Goal: Information Seeking & Learning: Compare options

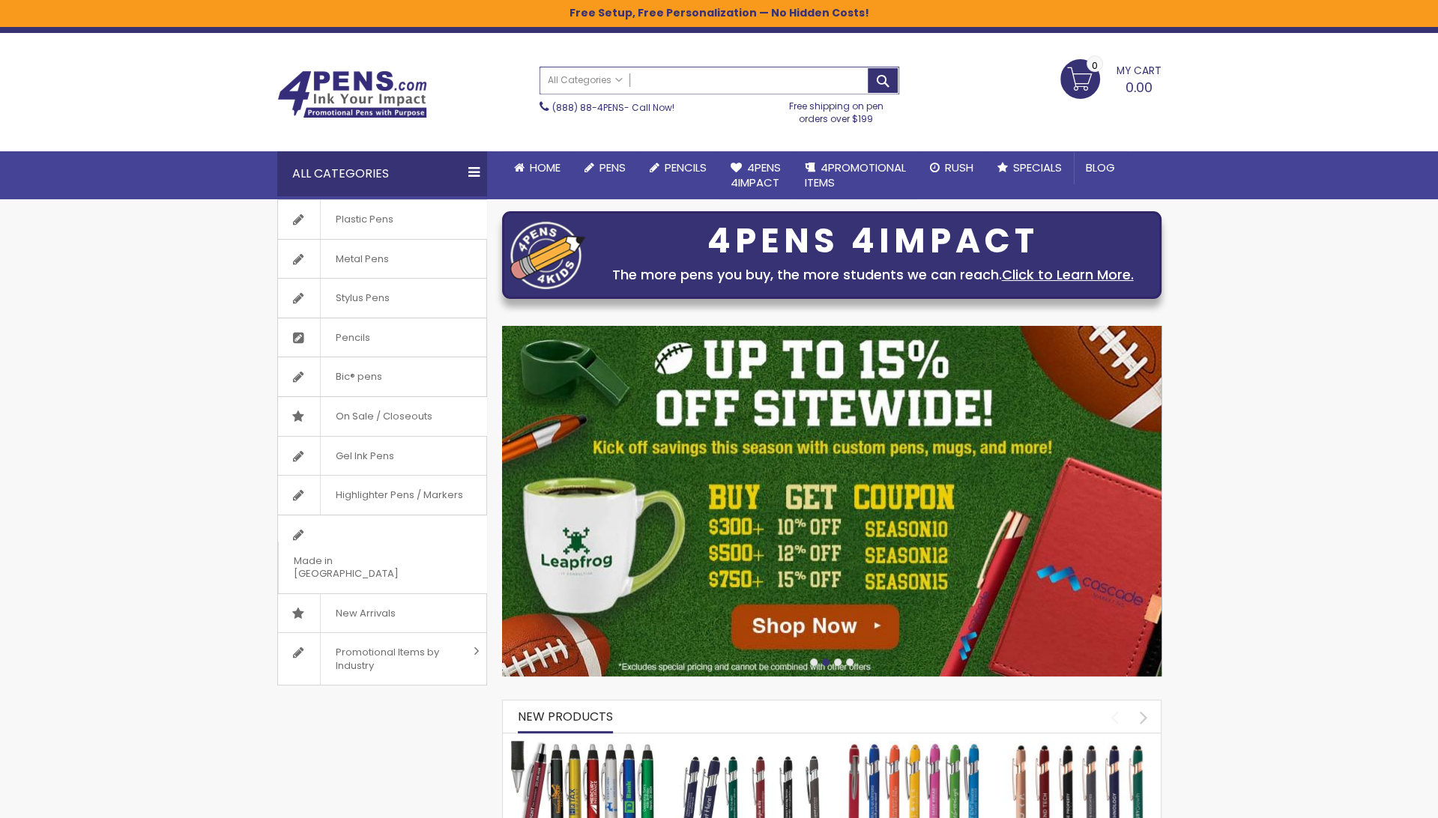
click at [720, 87] on input "Search" at bounding box center [719, 80] width 358 height 26
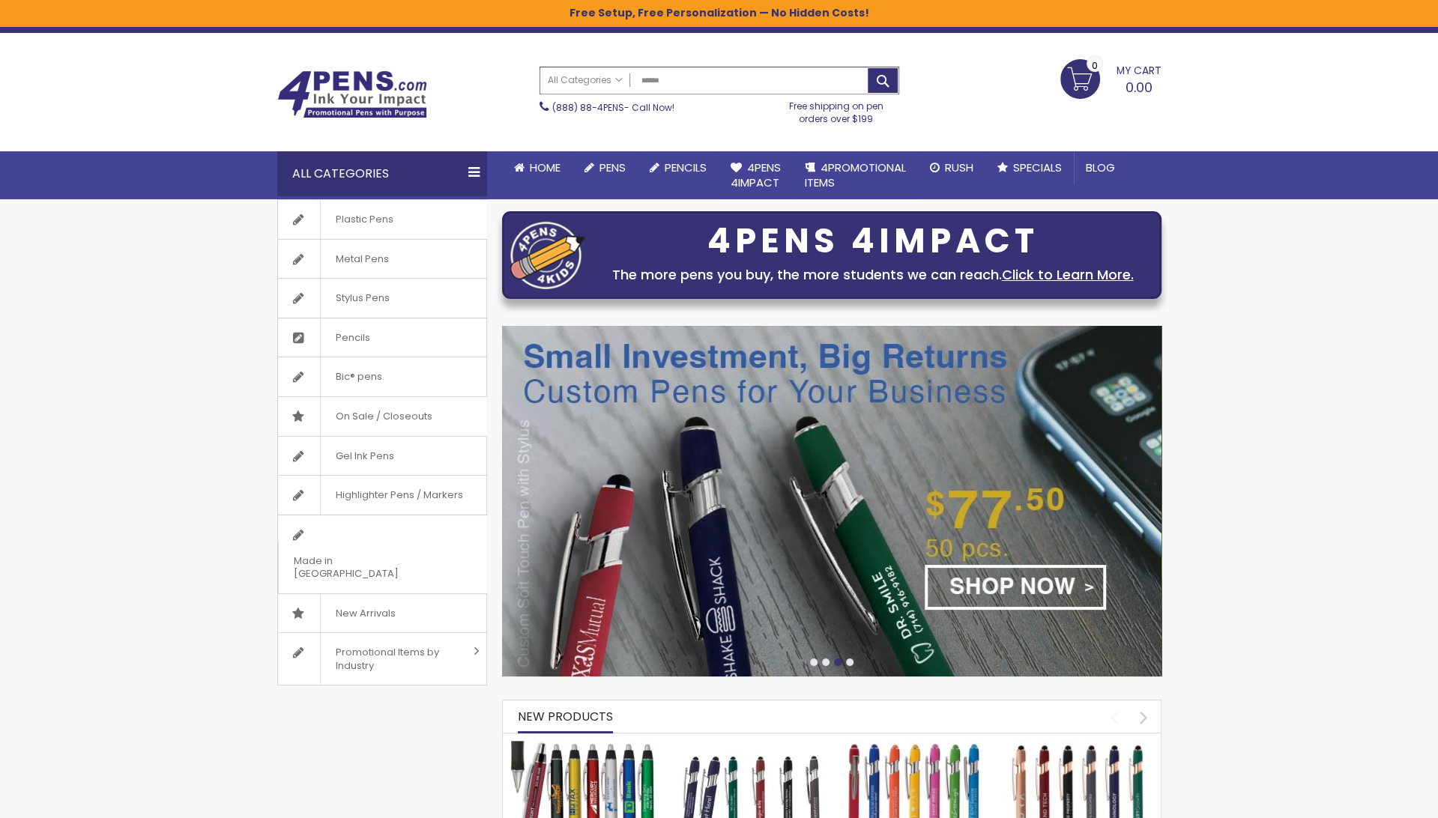
type input "*******"
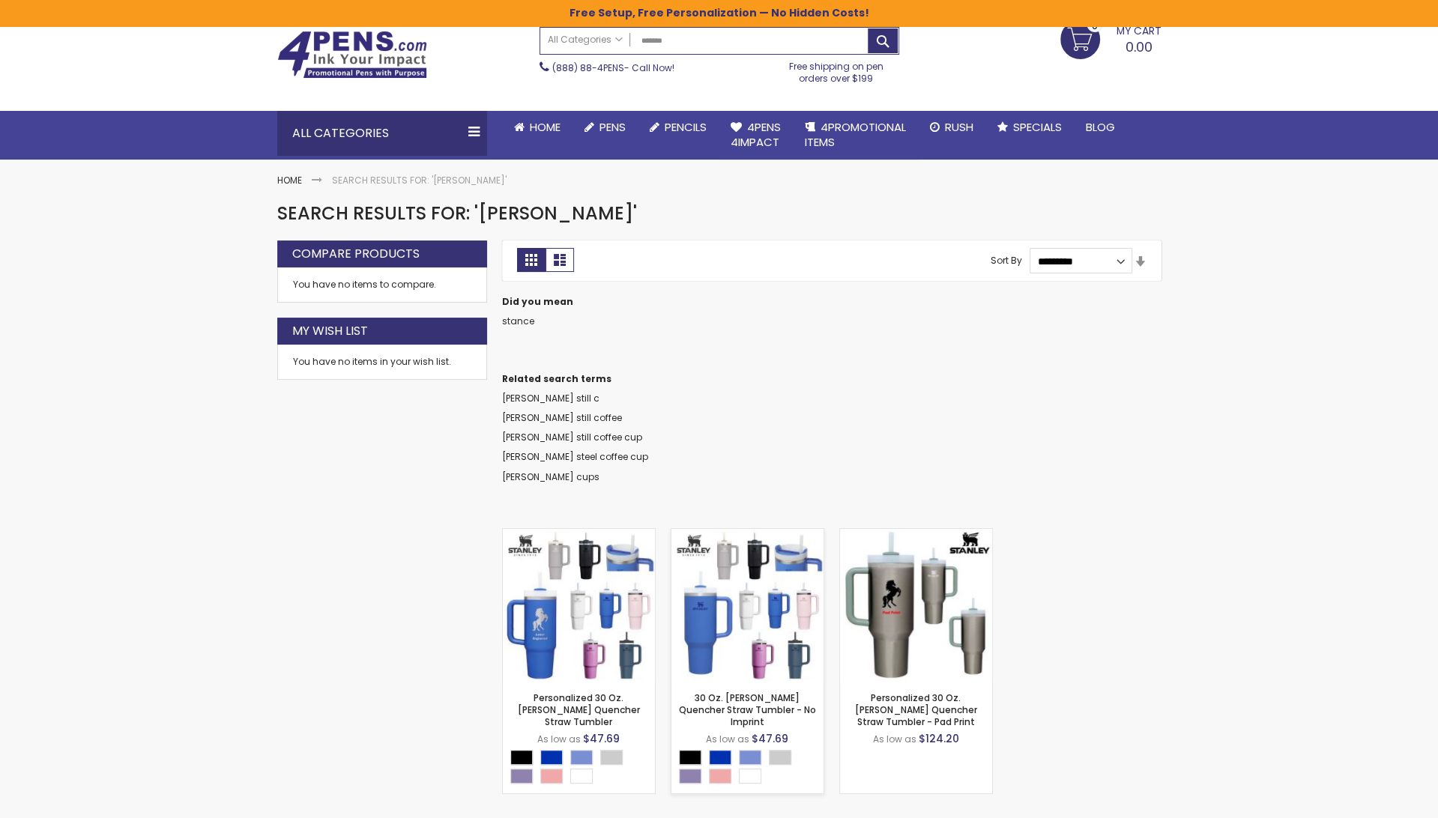
scroll to position [60, 0]
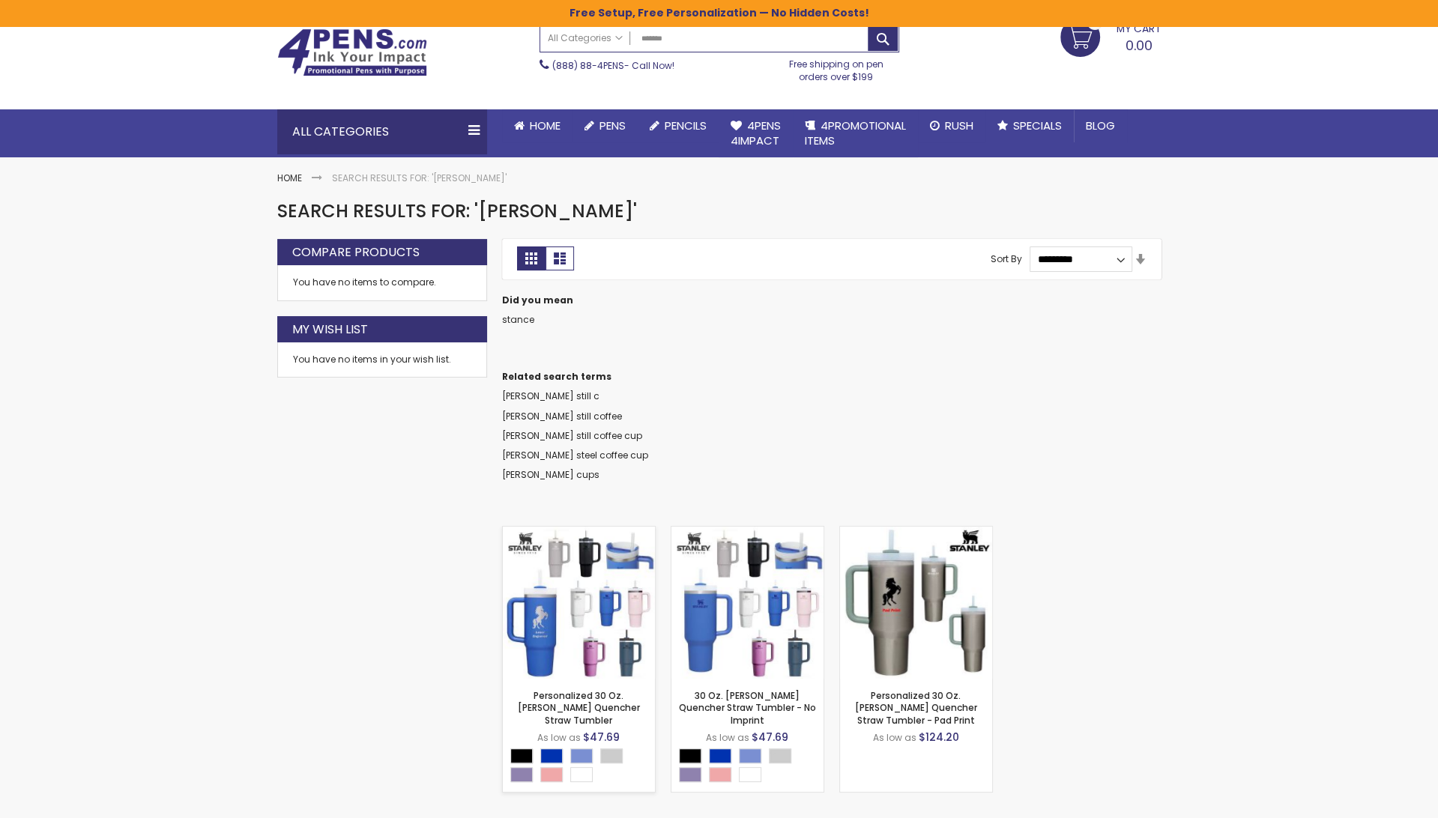
click at [593, 599] on img at bounding box center [579, 603] width 152 height 152
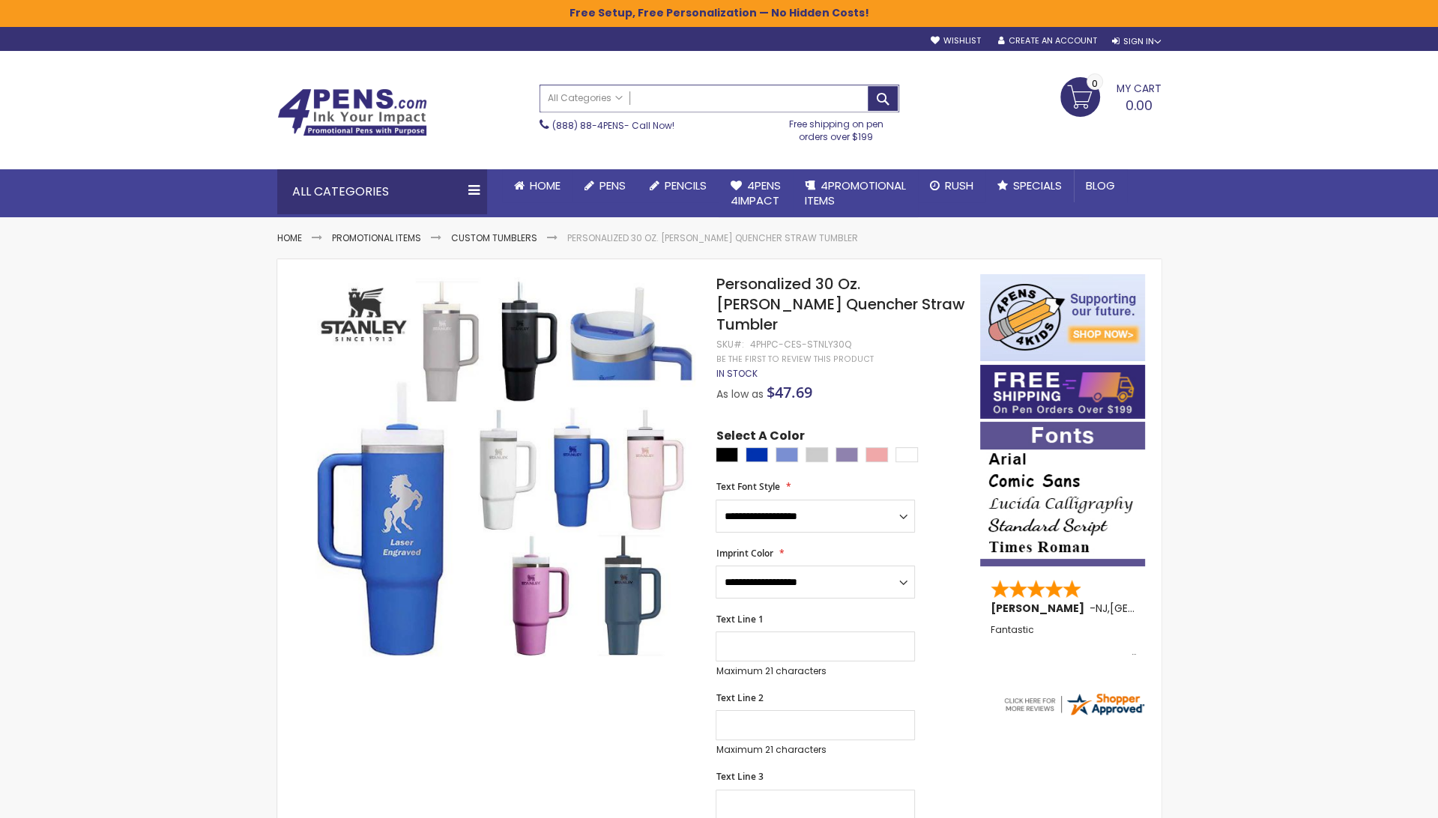
click at [739, 91] on input "Search" at bounding box center [719, 98] width 358 height 26
type input "******"
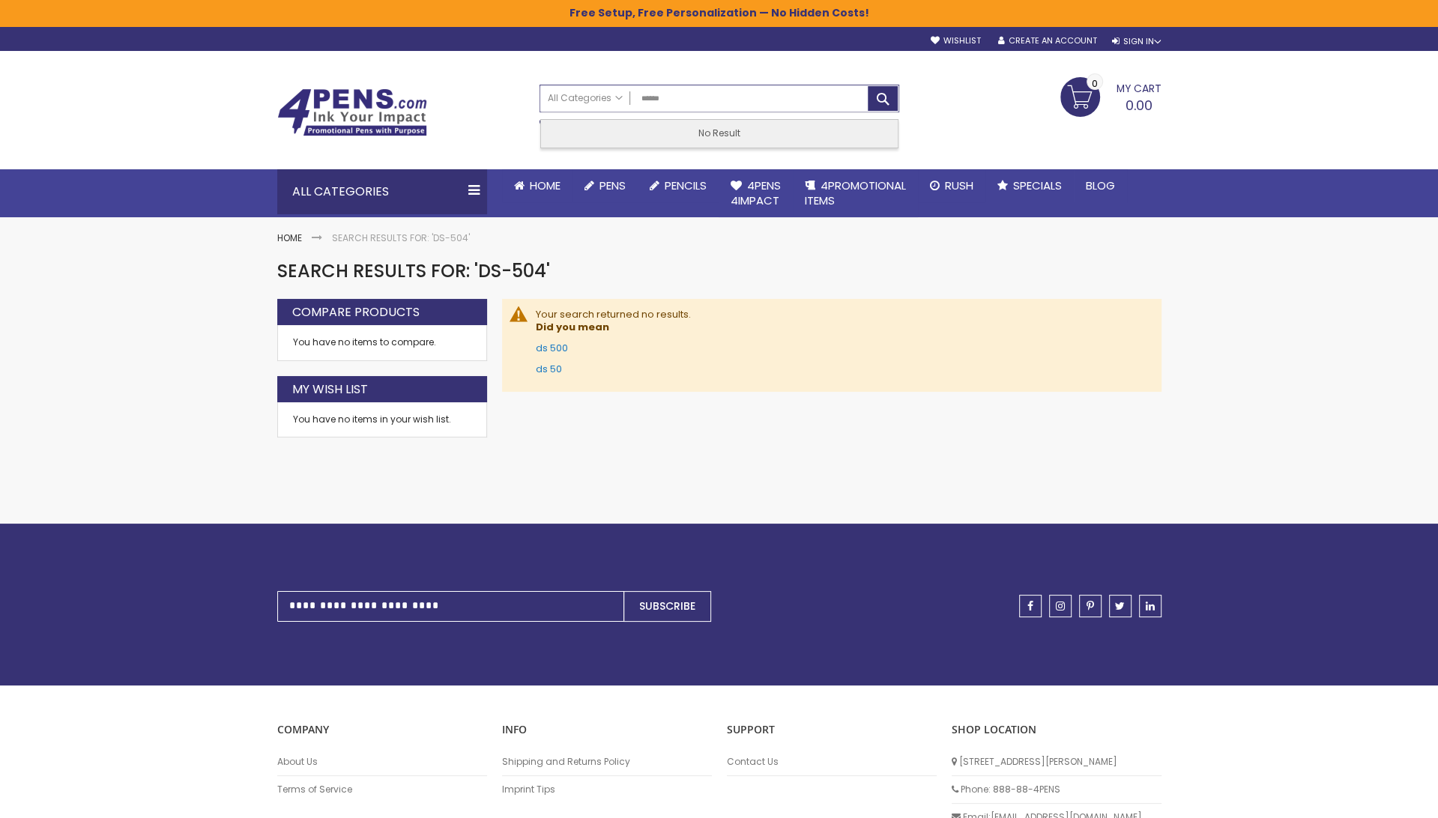
click at [640, 100] on input "******" at bounding box center [719, 98] width 358 height 26
type input "**********"
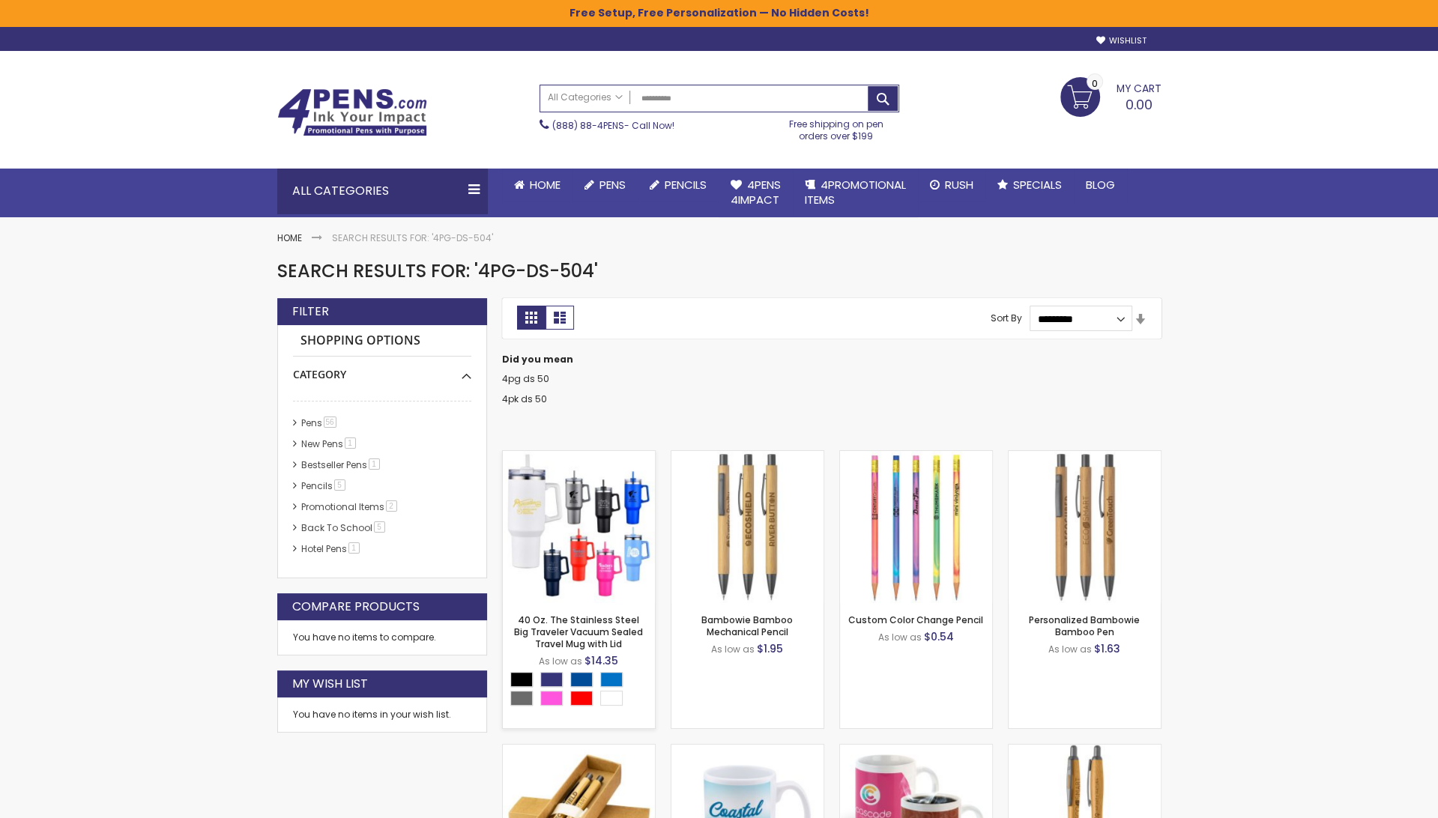
click at [575, 577] on div "- ** + Add to Cart" at bounding box center [579, 579] width 152 height 26
click at [575, 629] on link "40 Oz. The Stainless Steel Big Traveler Vacuum Sealed Travel Mug with Lid" at bounding box center [578, 632] width 129 height 37
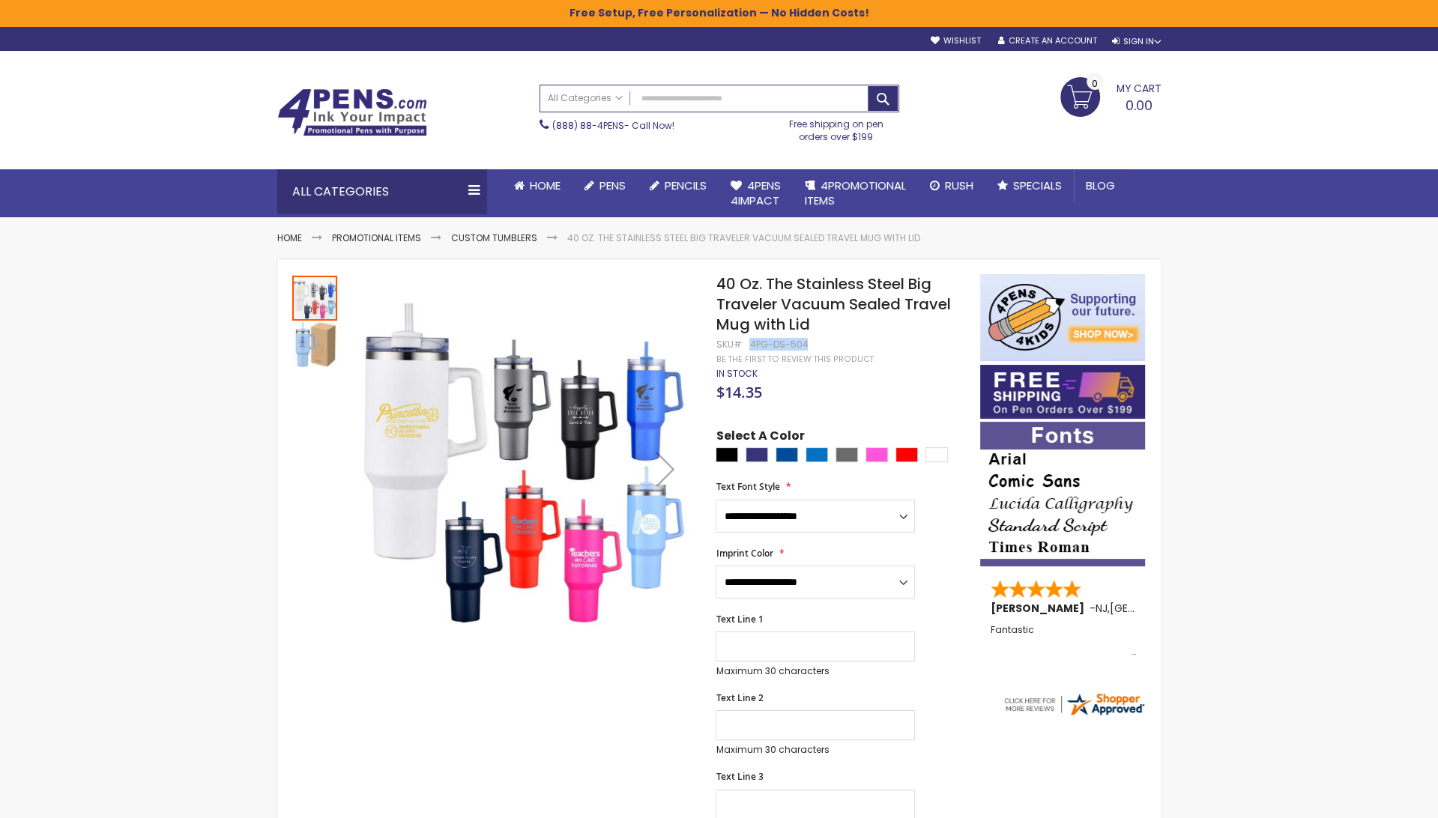
drag, startPoint x: 748, startPoint y: 343, endPoint x: 802, endPoint y: 347, distance: 54.1
click at [802, 347] on div "4PG-DS-504" at bounding box center [778, 345] width 58 height 12
copy div "4PG-DS-504"
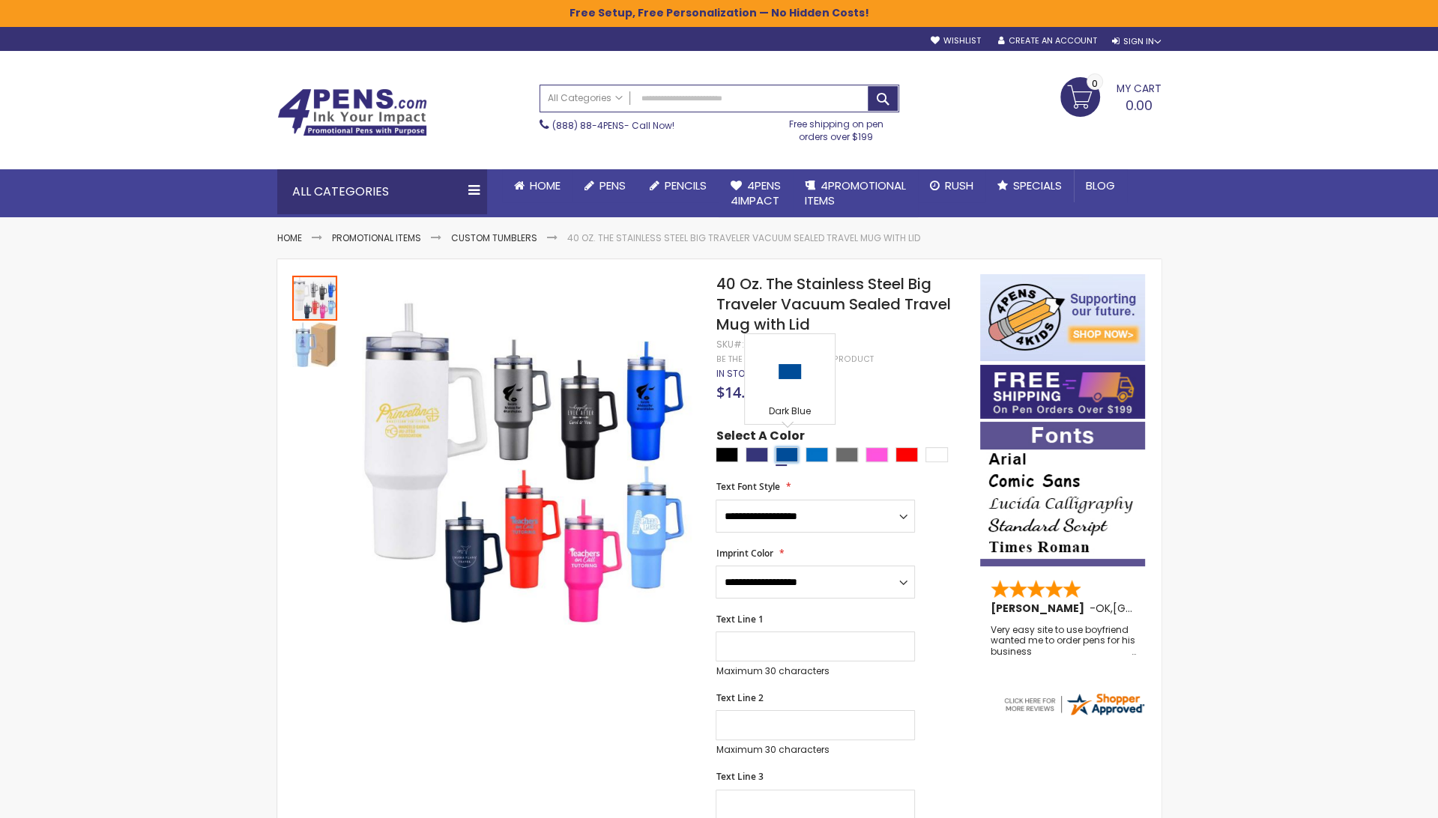
click at [789, 447] on div "Dark Blue" at bounding box center [786, 454] width 22 height 15
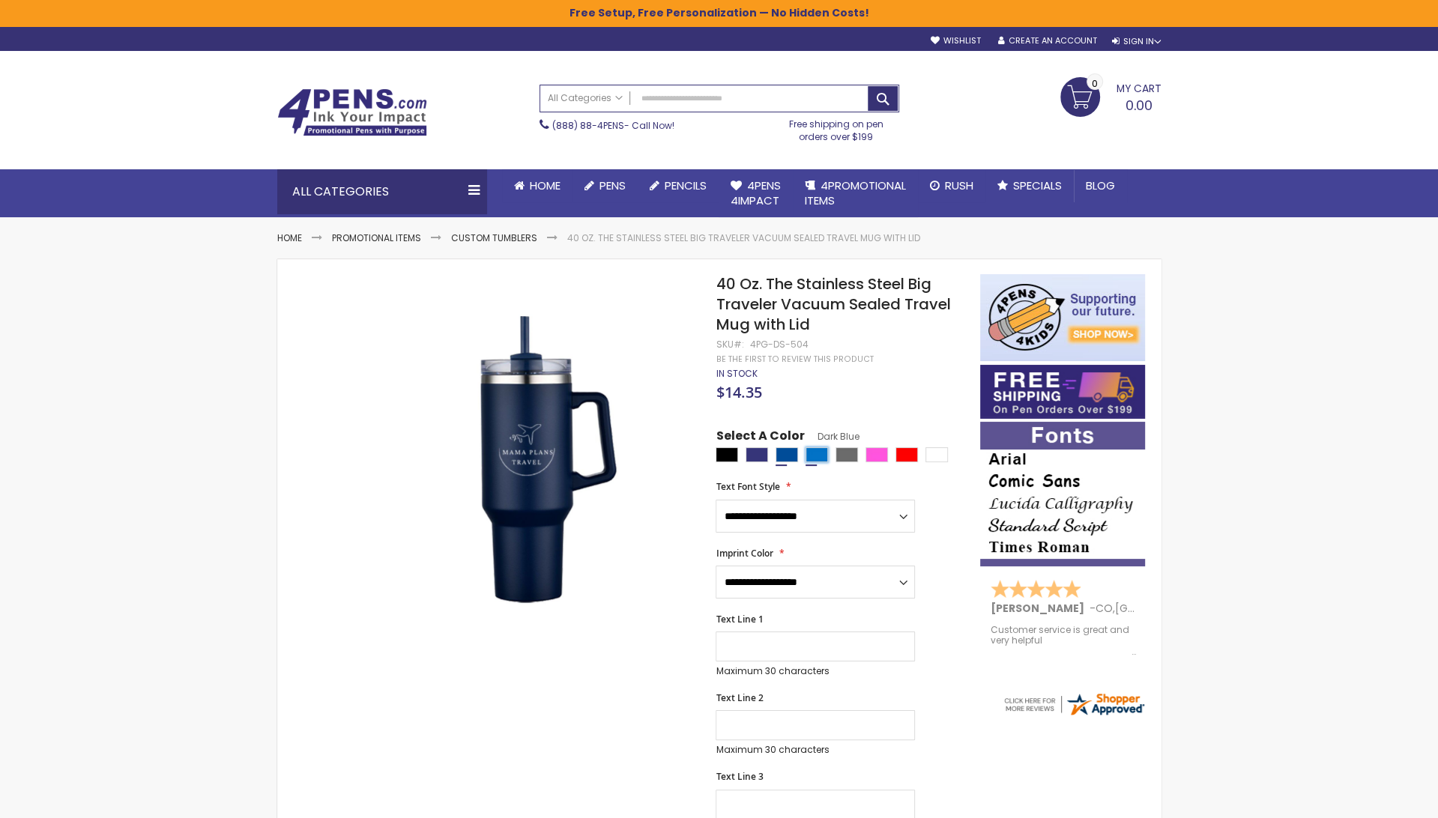
click at [819, 447] on div "Blue Light" at bounding box center [816, 454] width 22 height 15
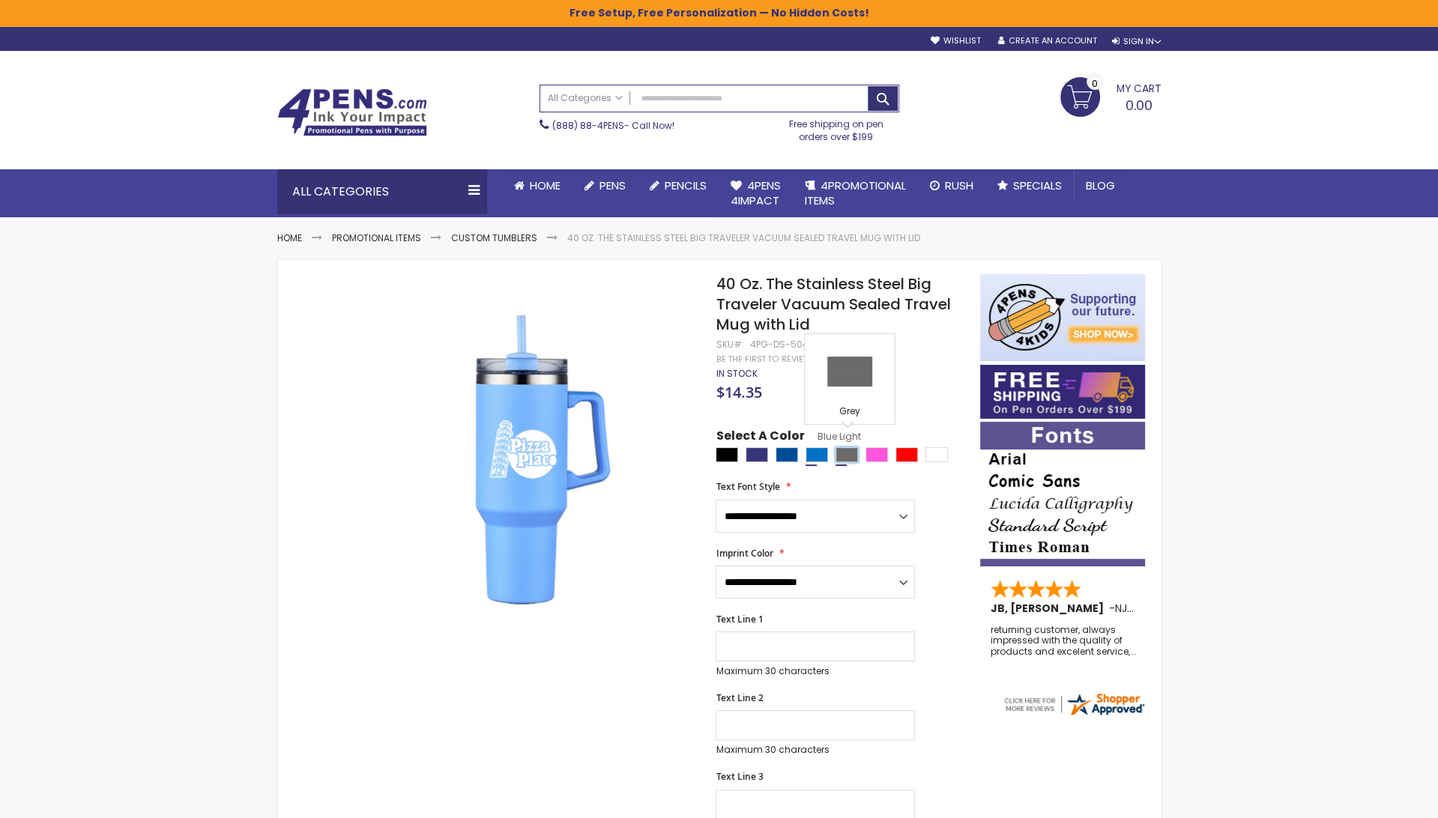
click at [844, 447] on div "Grey" at bounding box center [846, 454] width 22 height 15
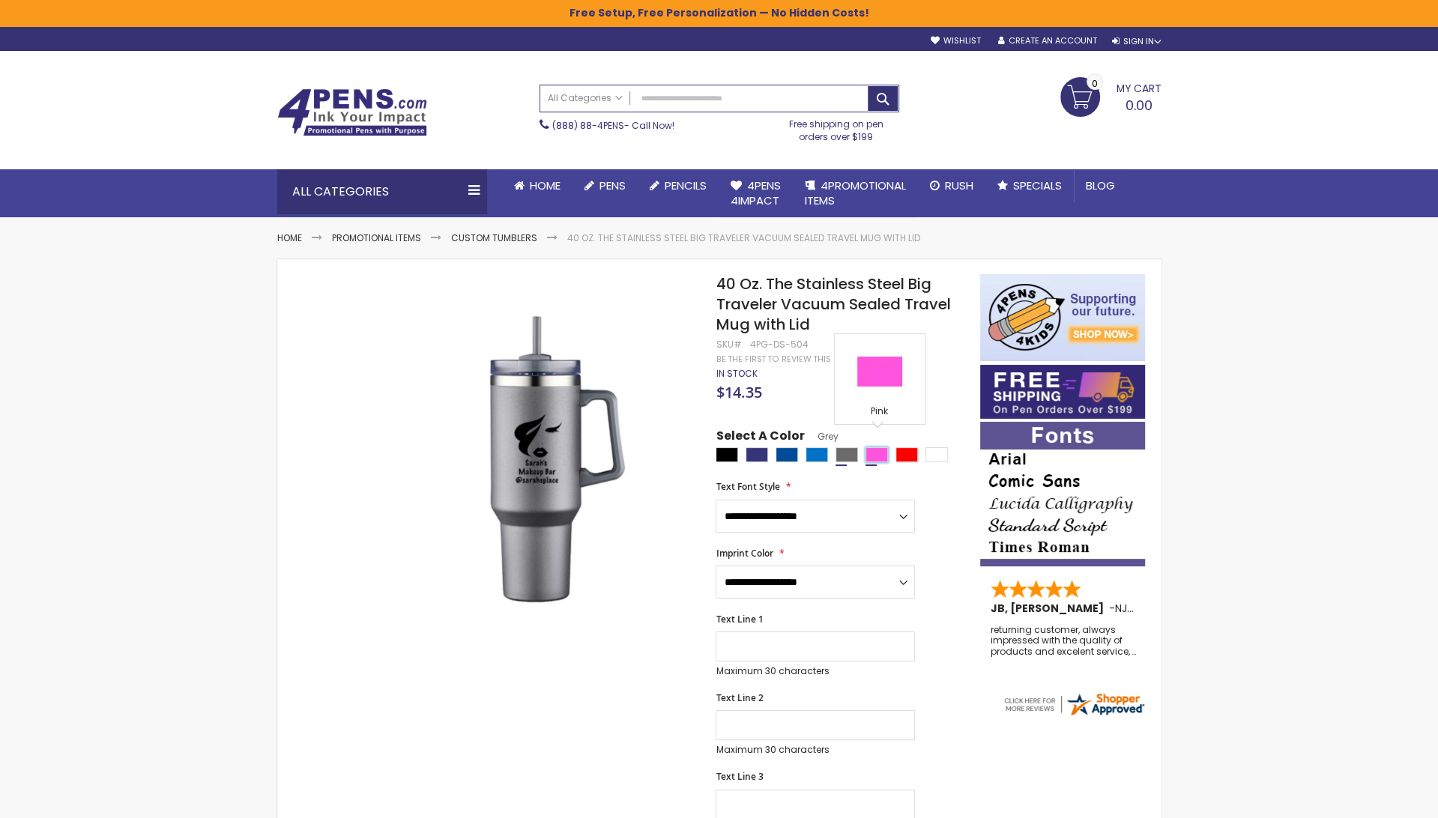
click at [884, 447] on div "Pink" at bounding box center [876, 454] width 22 height 15
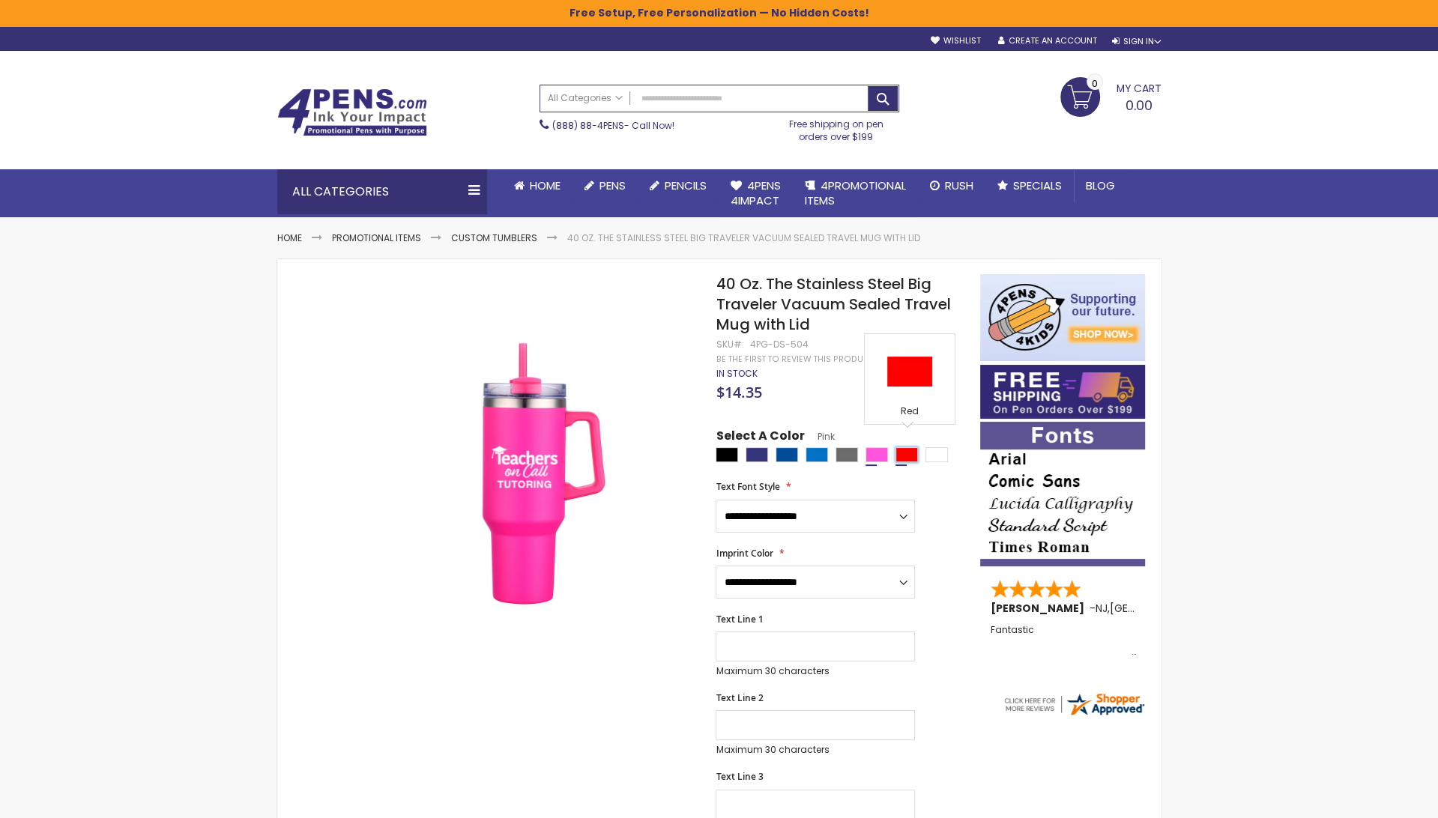
click at [909, 449] on div "Red" at bounding box center [906, 454] width 22 height 15
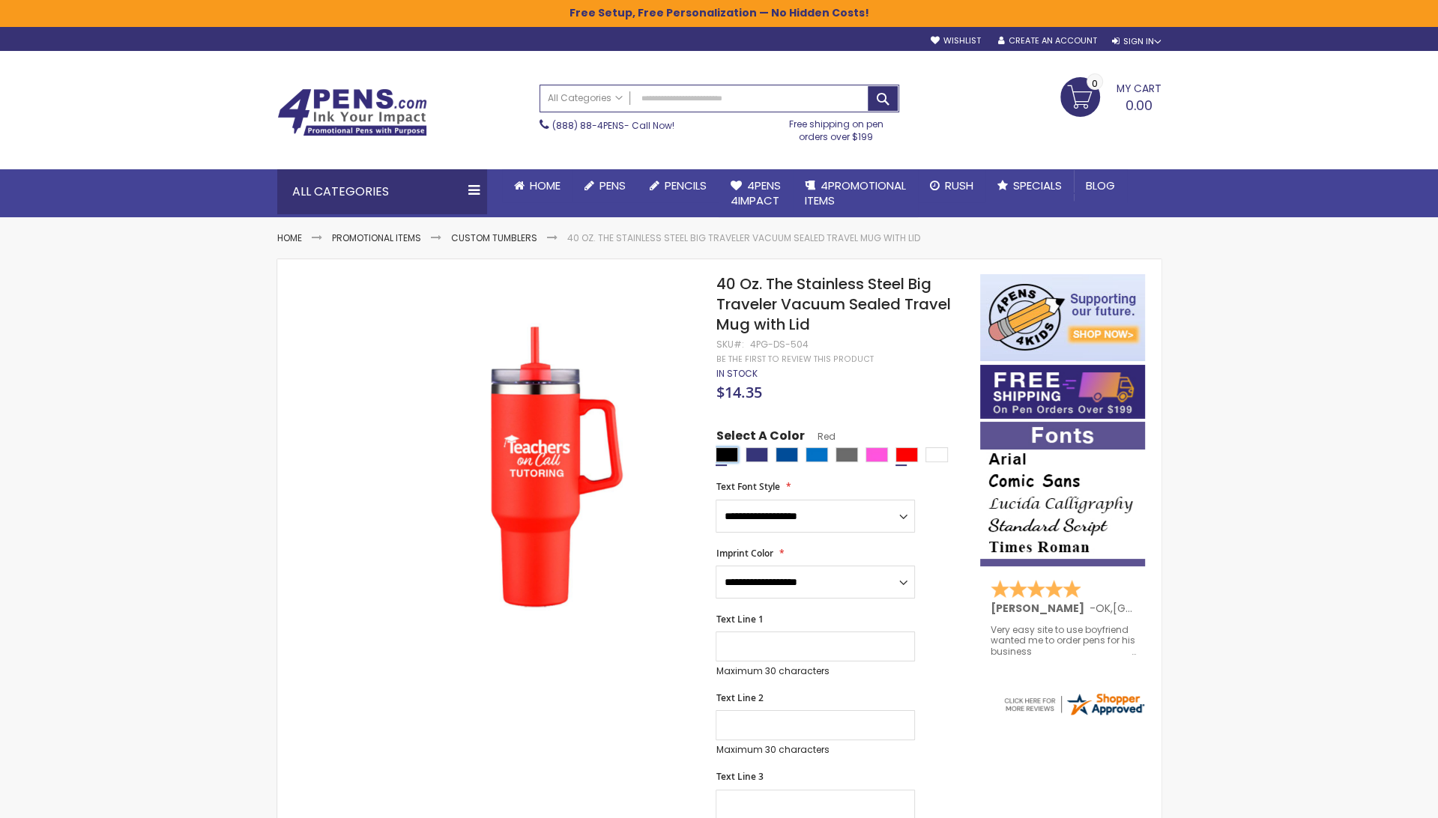
click at [723, 447] on div "Black" at bounding box center [726, 454] width 22 height 15
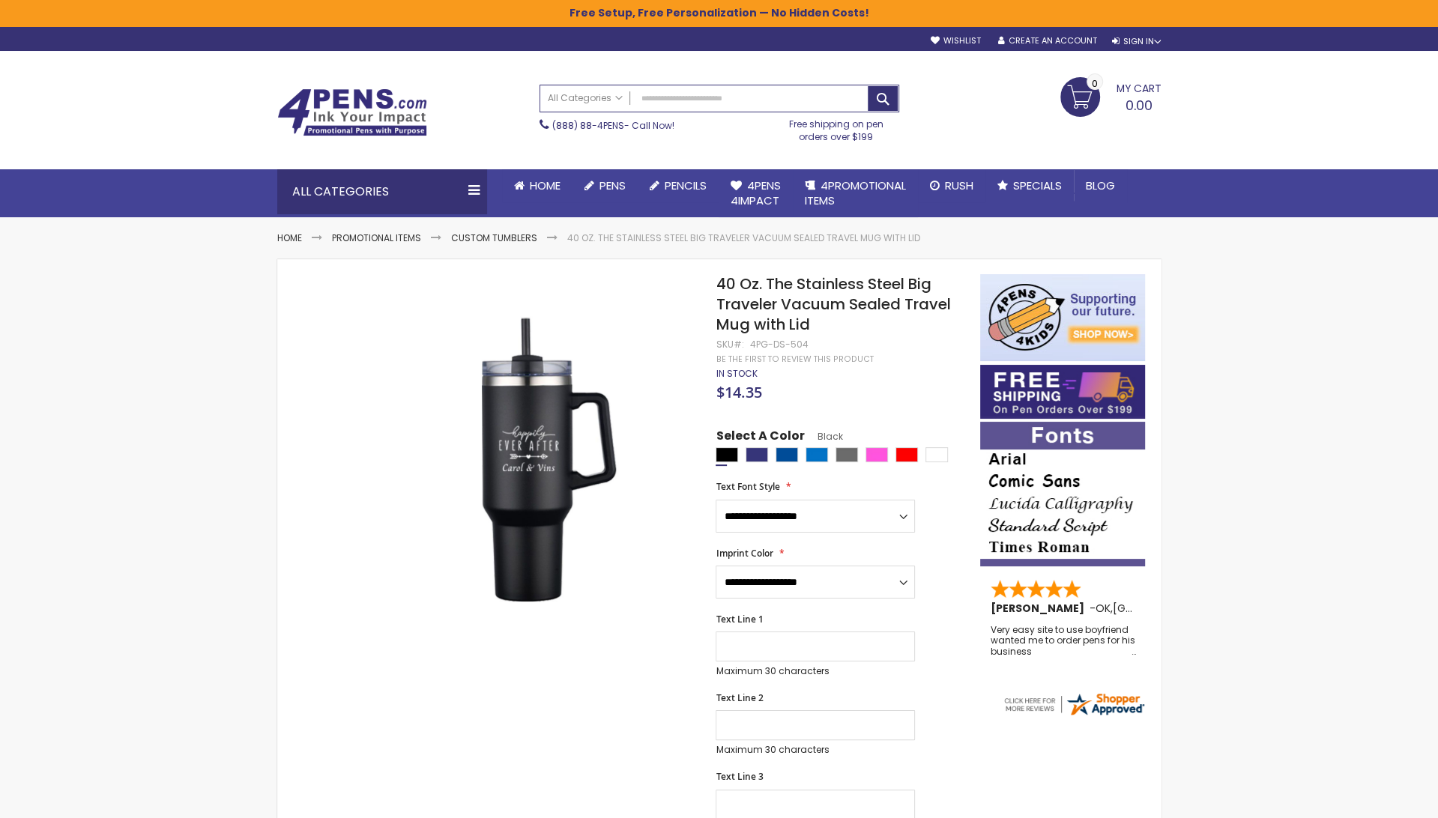
click at [774, 447] on div at bounding box center [843, 456] width 256 height 19
click at [939, 447] on div "White" at bounding box center [936, 454] width 22 height 15
type input "****"
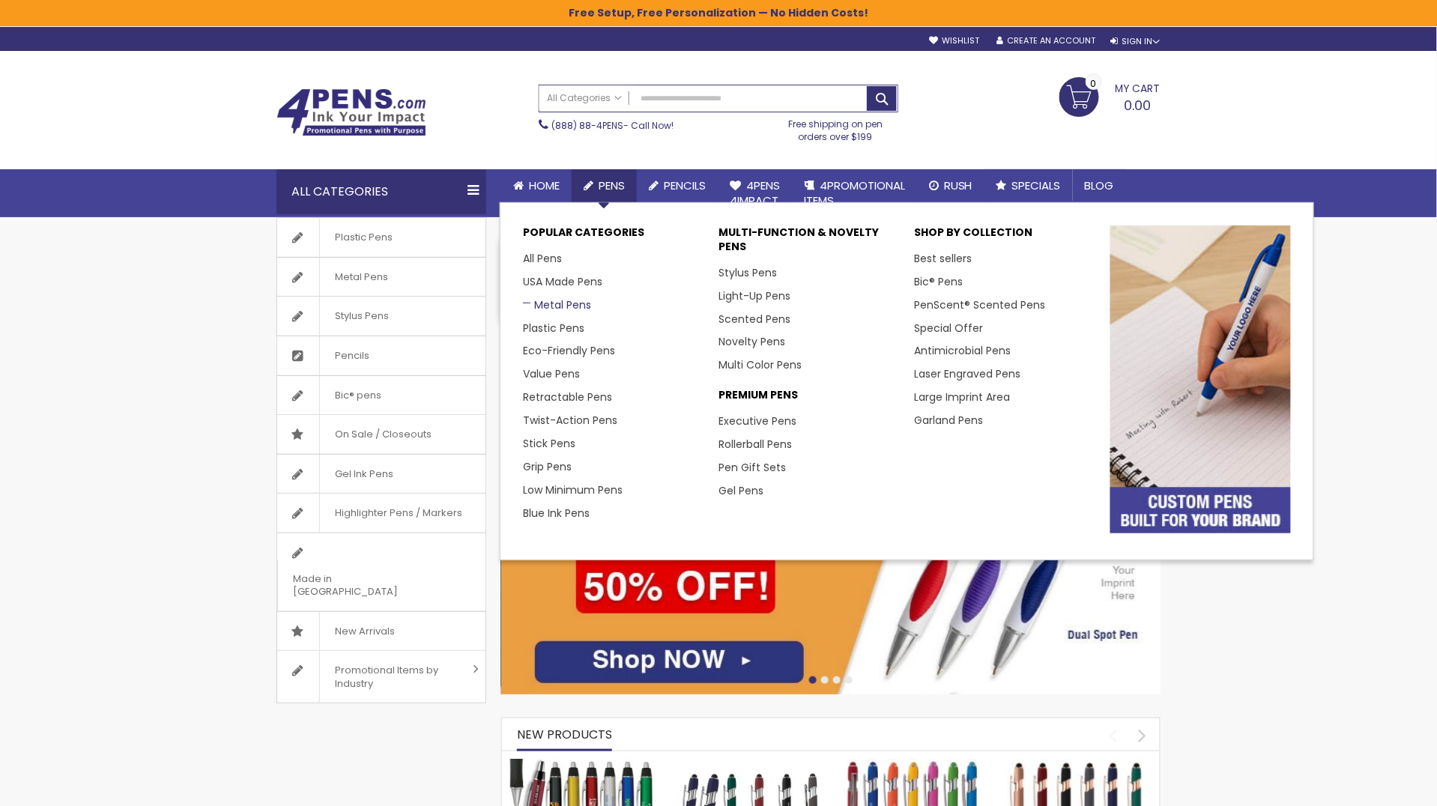
click at [569, 307] on link "Metal Pens" at bounding box center [557, 304] width 68 height 15
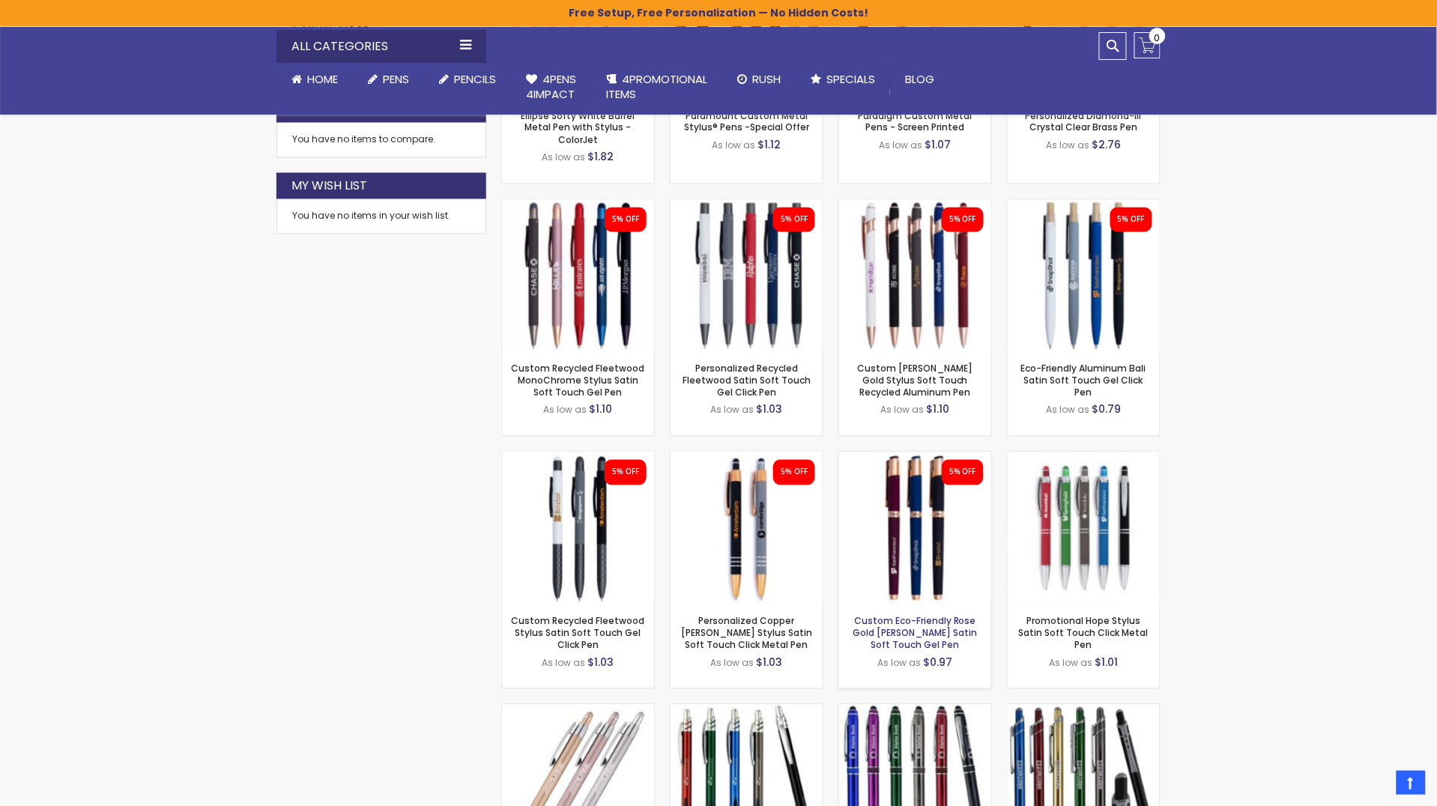
scroll to position [828, 0]
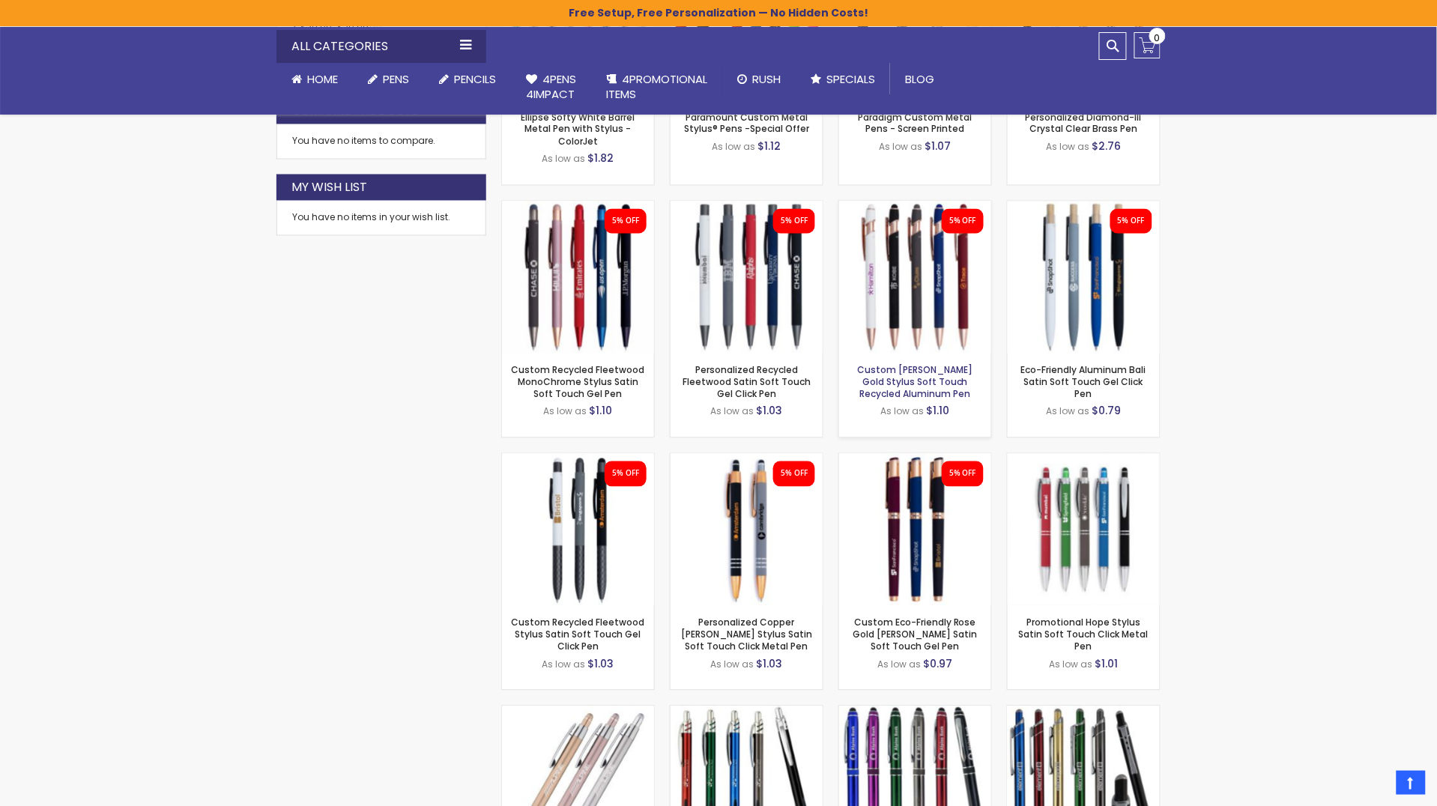
click at [937, 384] on link "Custom [PERSON_NAME] Gold Stylus Soft Touch Recycled Aluminum Pen" at bounding box center [915, 382] width 115 height 37
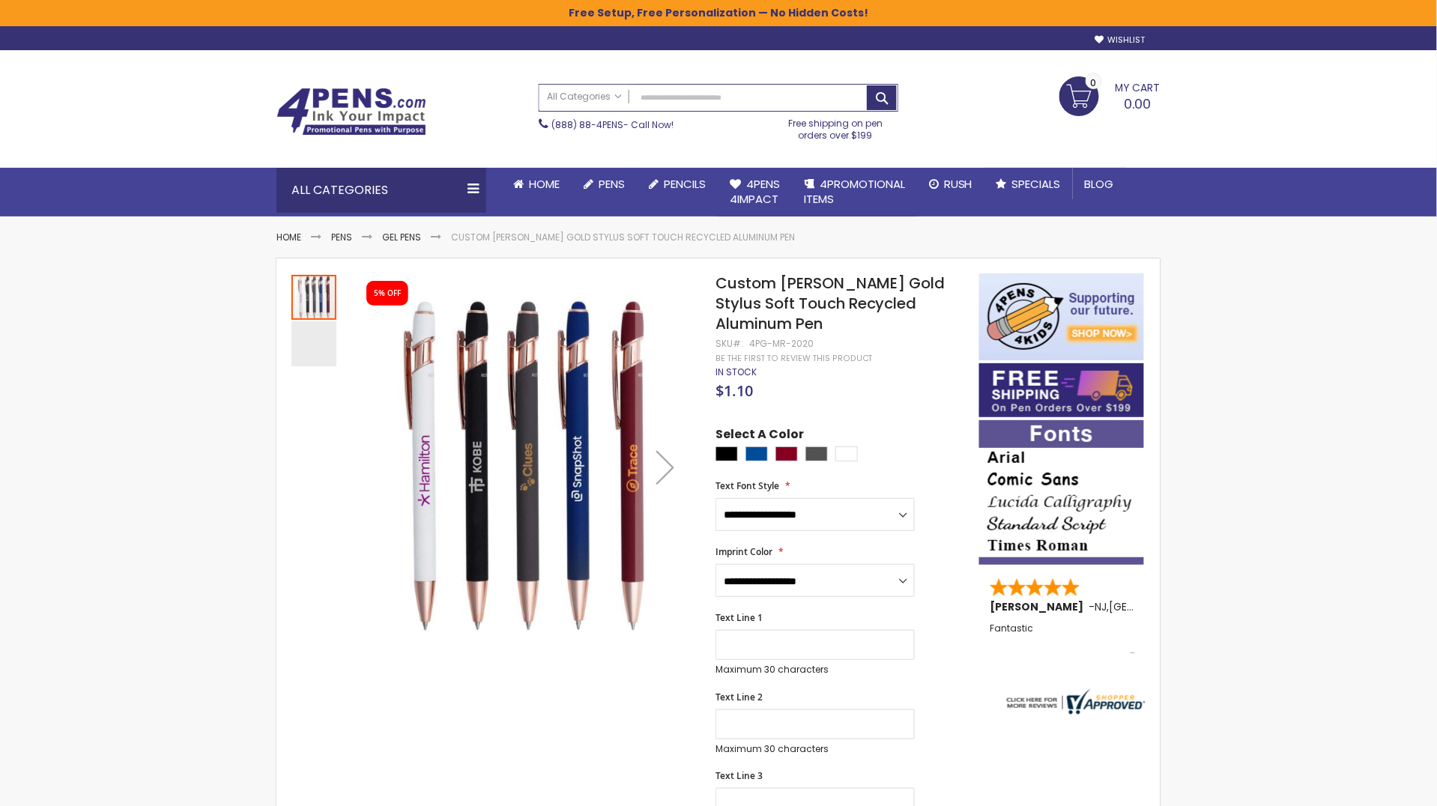
click at [821, 291] on span "Custom [PERSON_NAME] Gold Stylus Soft Touch Recycled Aluminum Pen" at bounding box center [830, 303] width 230 height 61
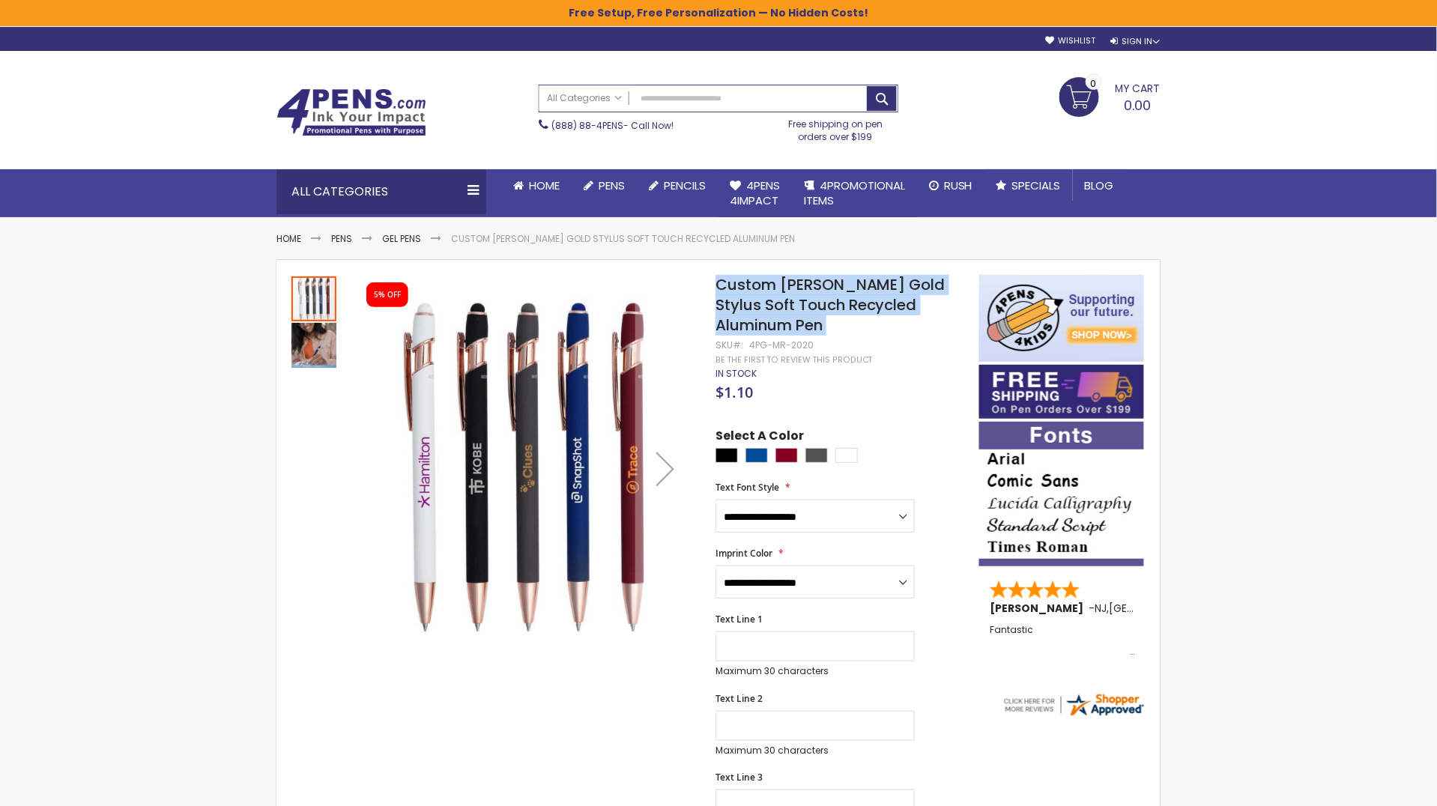
copy div "Custom [PERSON_NAME] Gold Stylus Soft Touch Recycled Aluminum Pen"
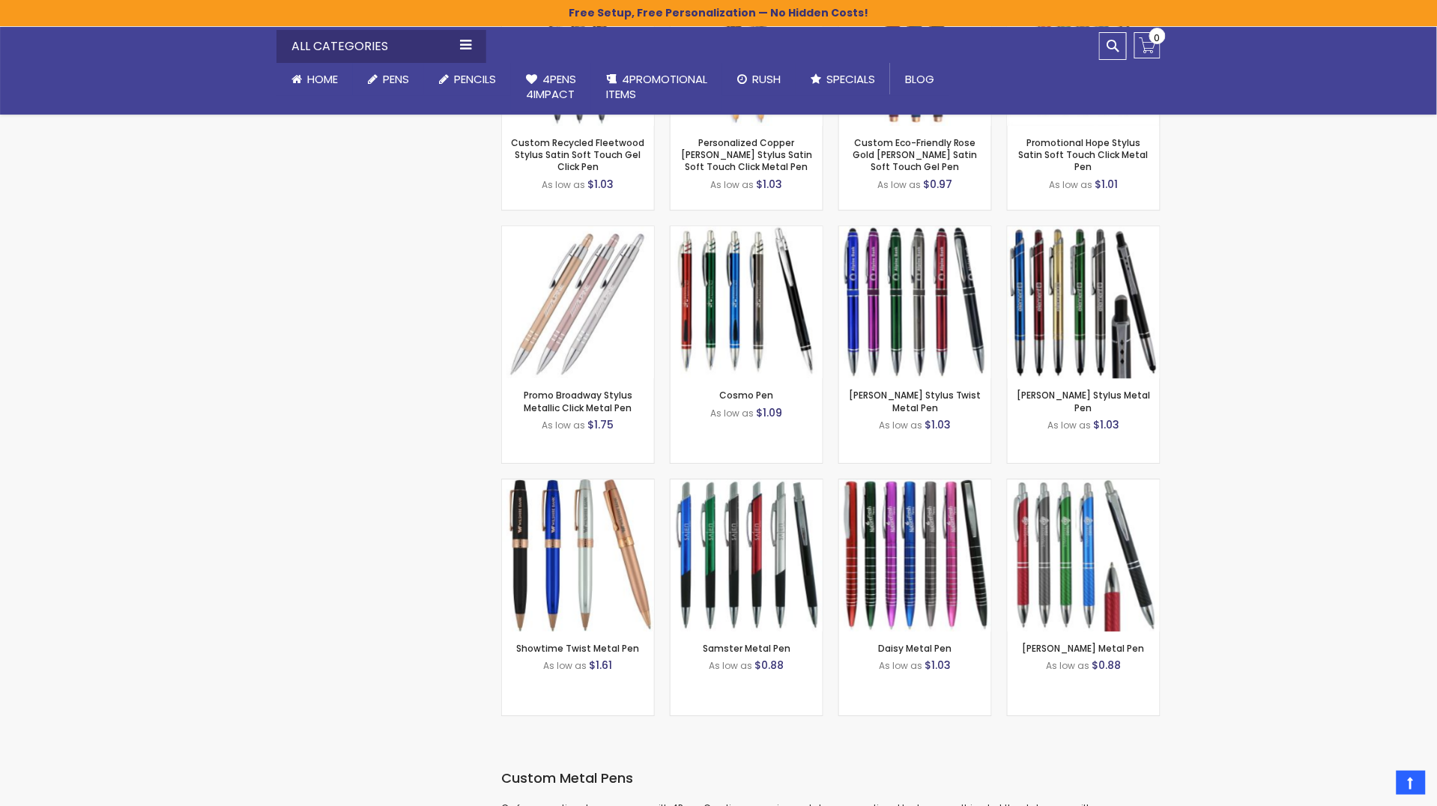
scroll to position [1311, 0]
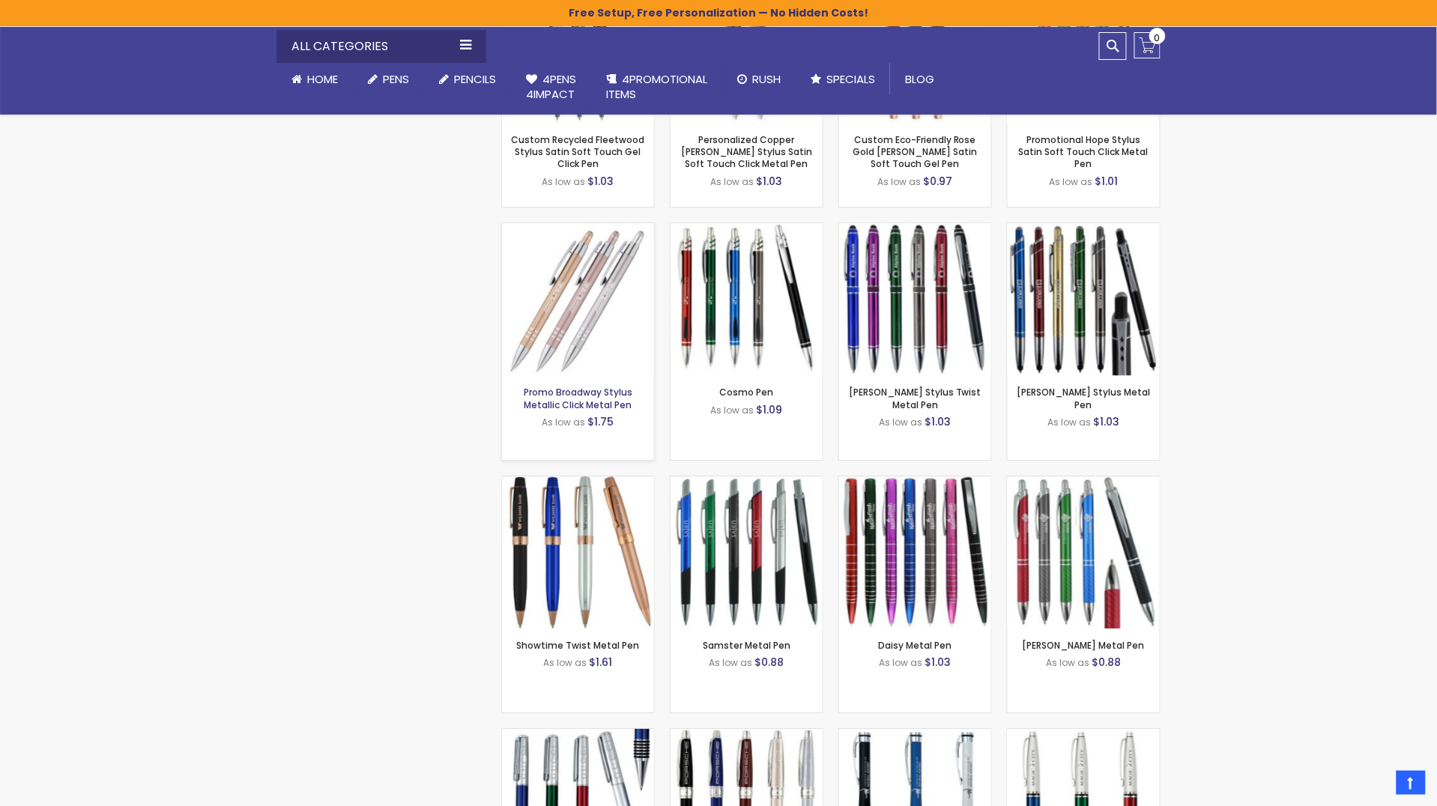
click at [590, 391] on link "Promo Broadway Stylus Metallic Click Metal Pen" at bounding box center [578, 398] width 109 height 25
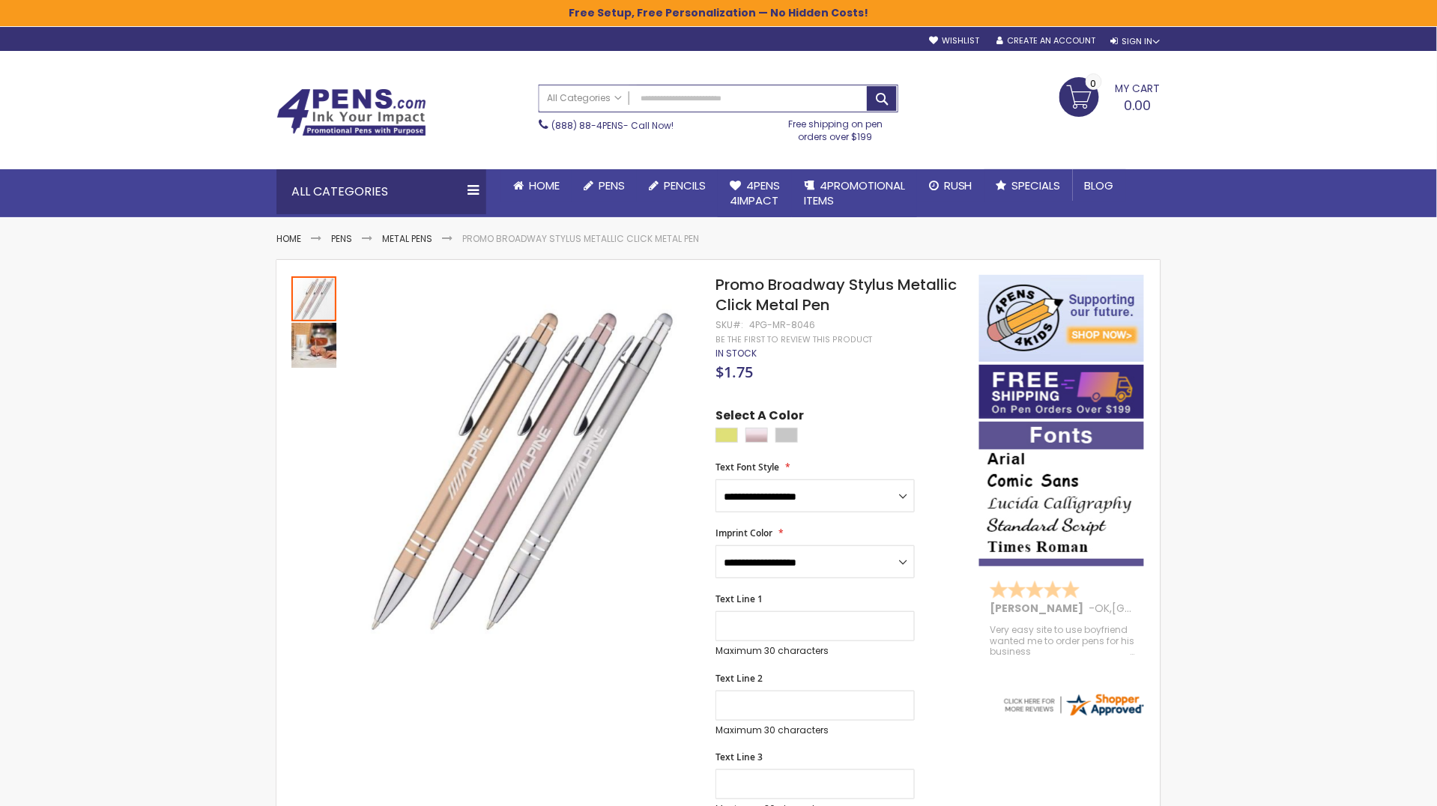
click at [755, 289] on span "Promo Broadway Stylus Metallic Click Metal Pen" at bounding box center [836, 294] width 242 height 41
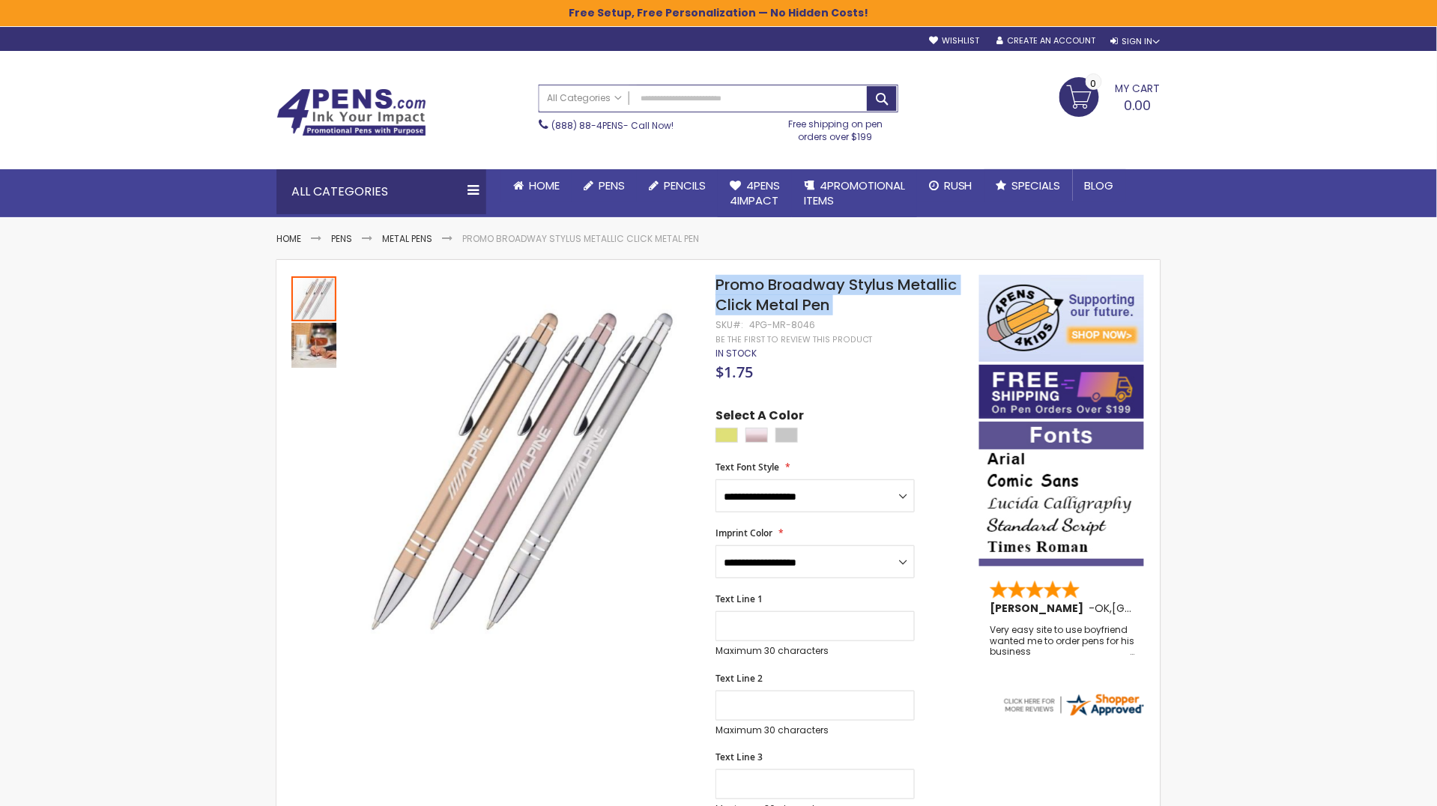
click at [755, 289] on span "Promo Broadway Stylus Metallic Click Metal Pen" at bounding box center [836, 294] width 242 height 41
copy div "Promo Broadway Stylus Metallic Click Metal Pen"
click at [774, 97] on input "Search" at bounding box center [718, 98] width 358 height 26
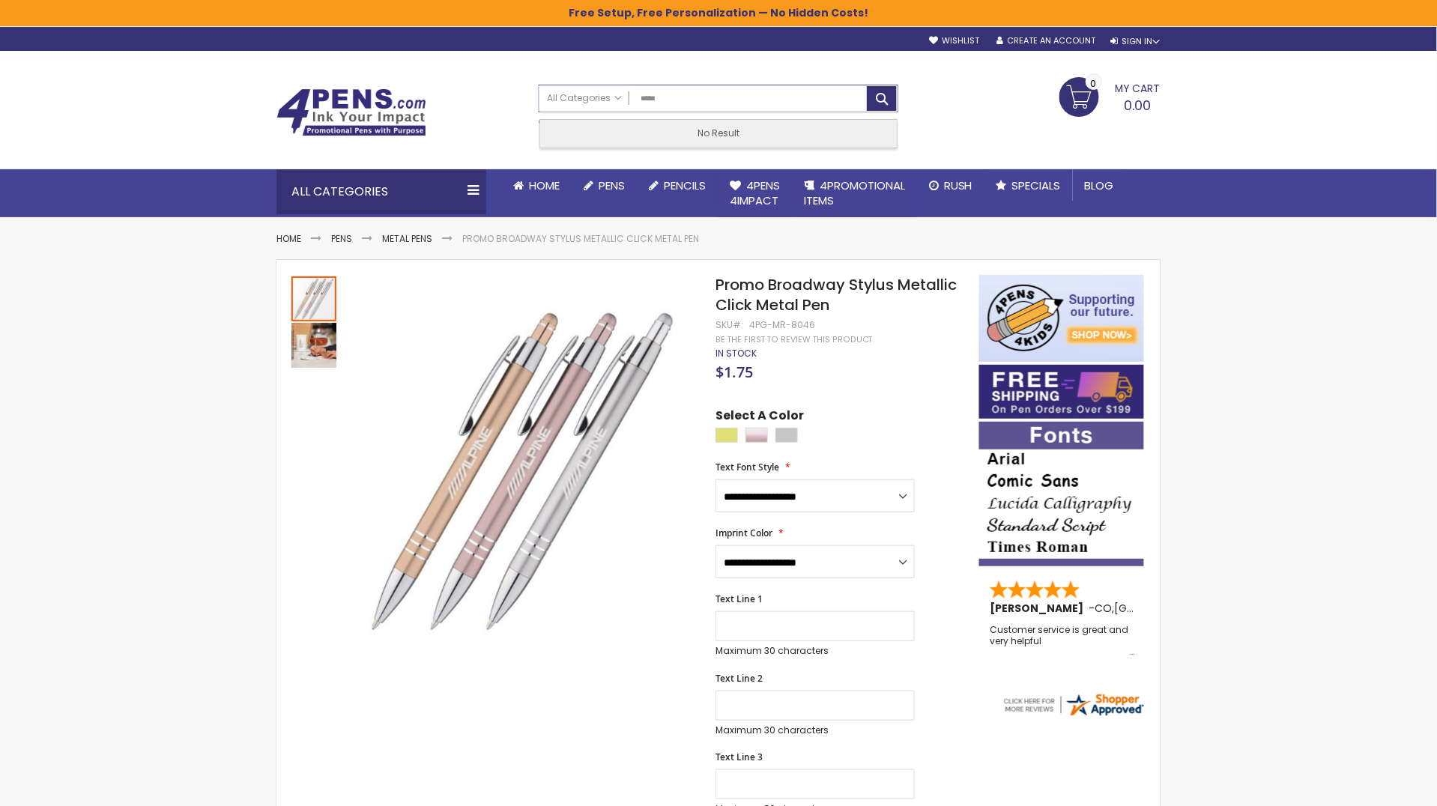
type input "******"
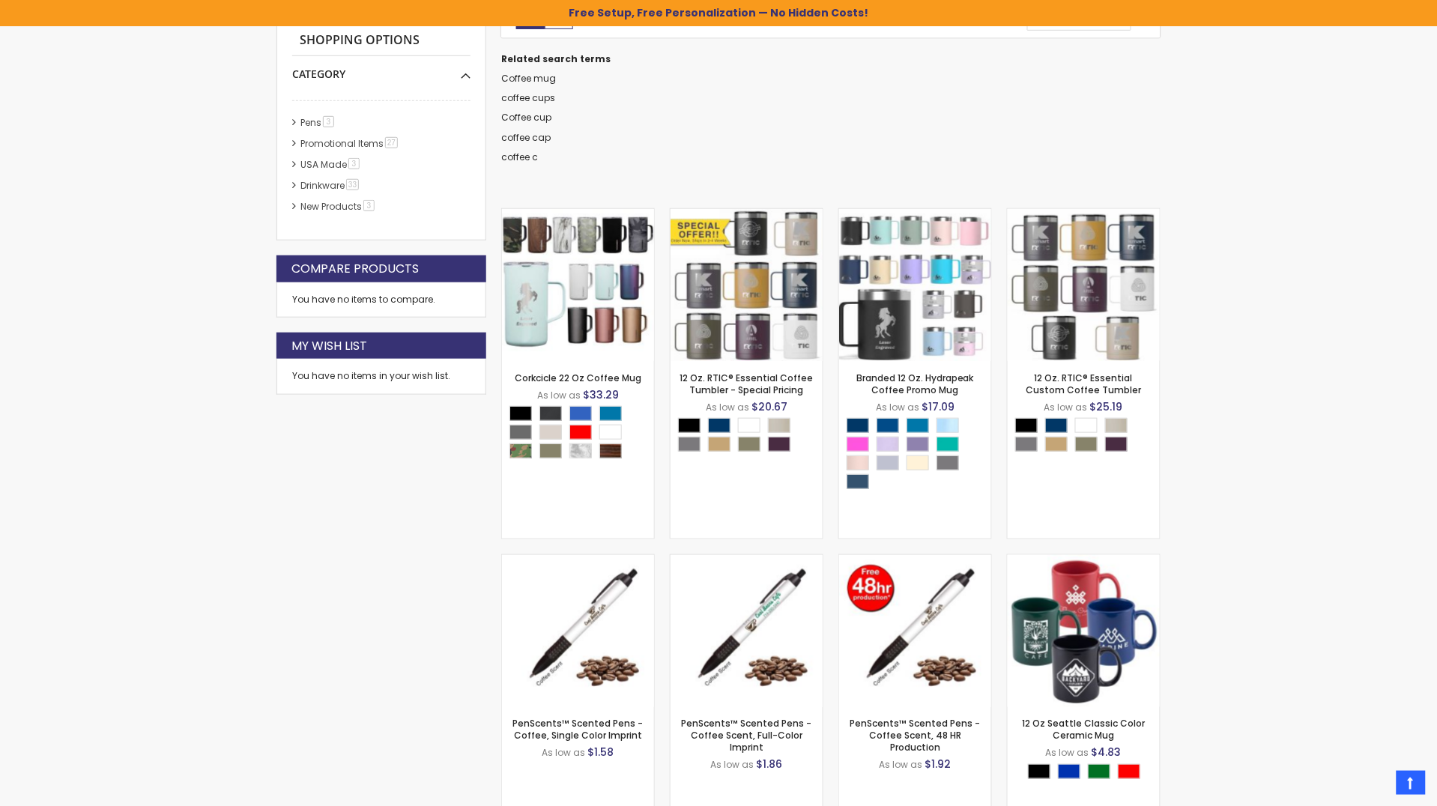
scroll to position [303, 0]
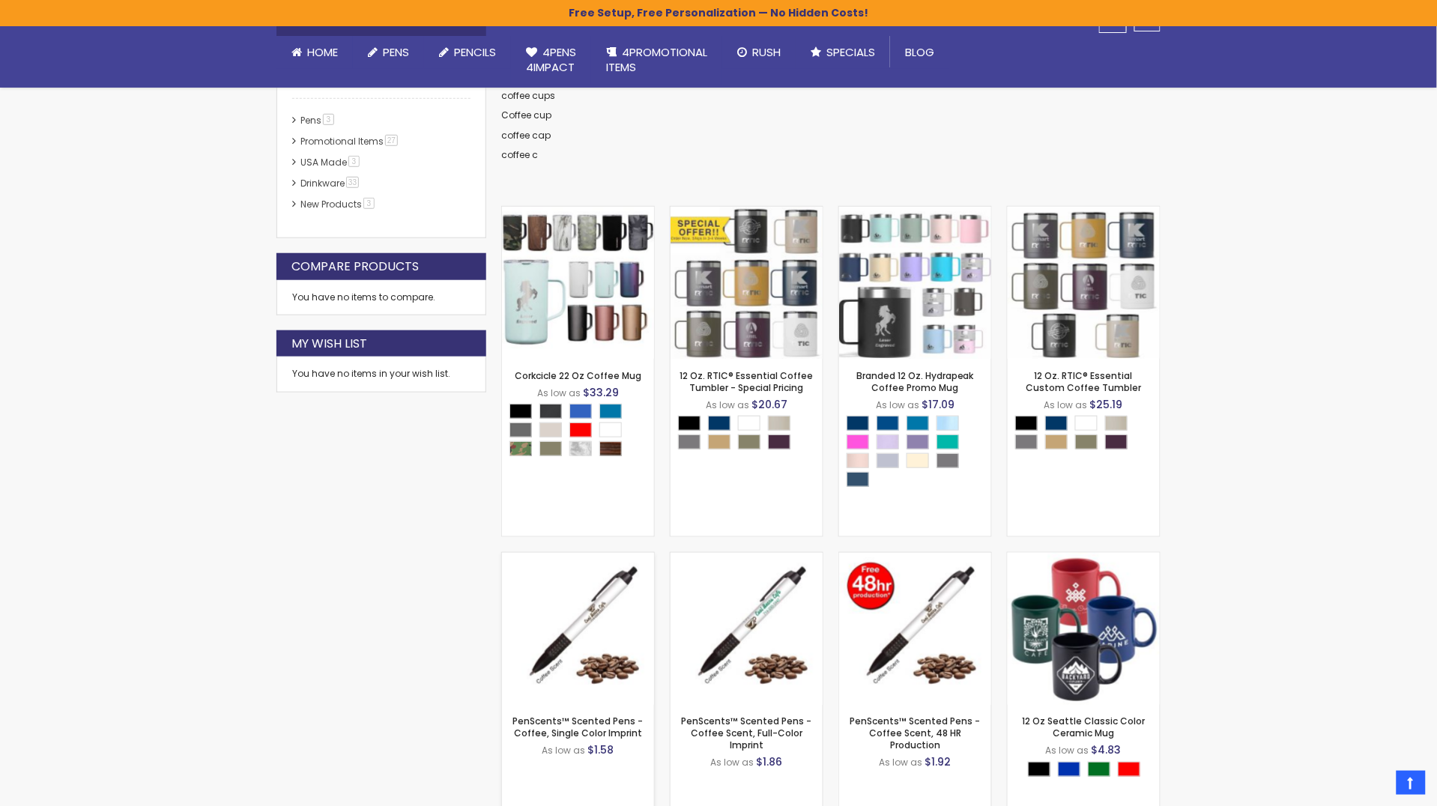
click at [584, 641] on img at bounding box center [578, 629] width 152 height 152
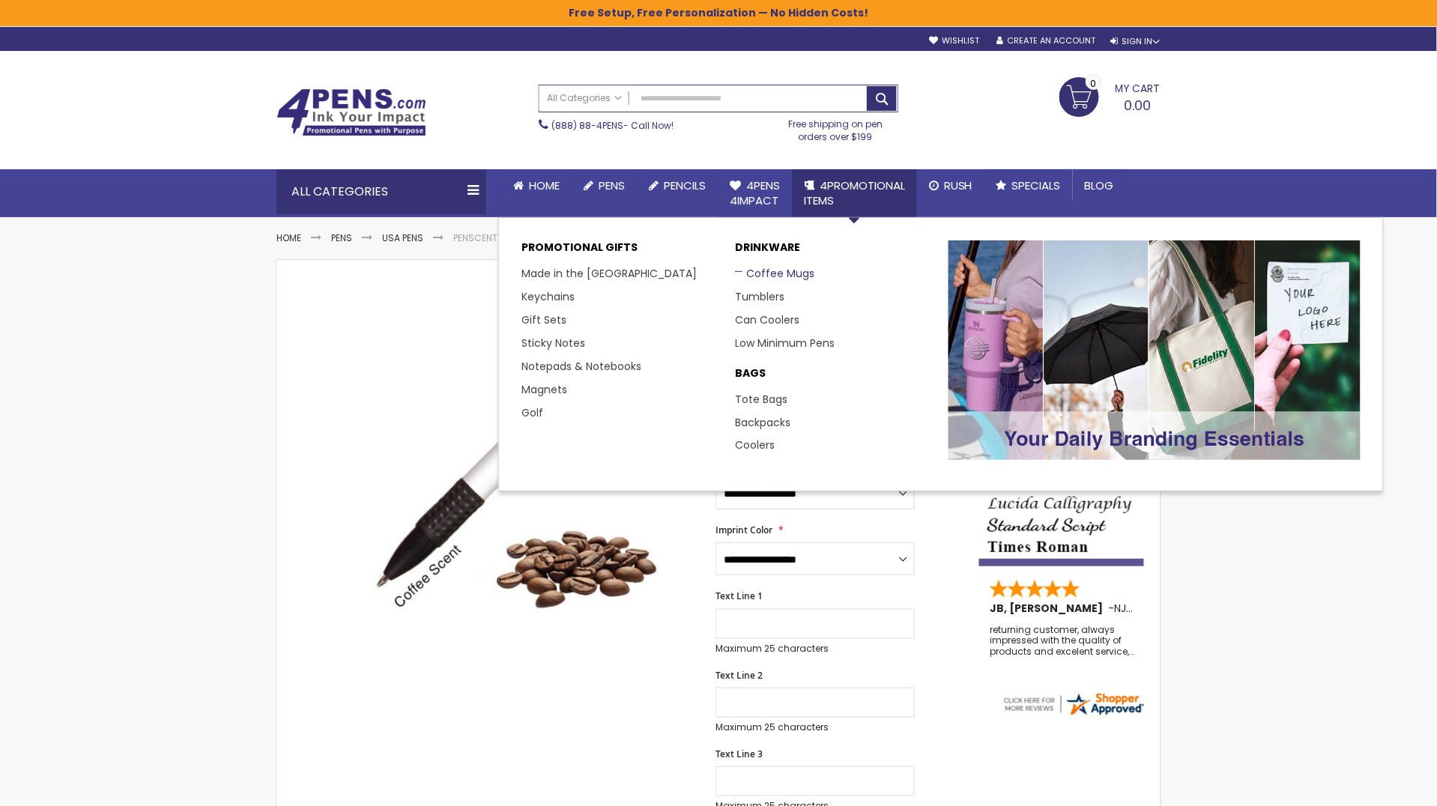
click at [787, 276] on link "Coffee Mugs" at bounding box center [774, 273] width 79 height 15
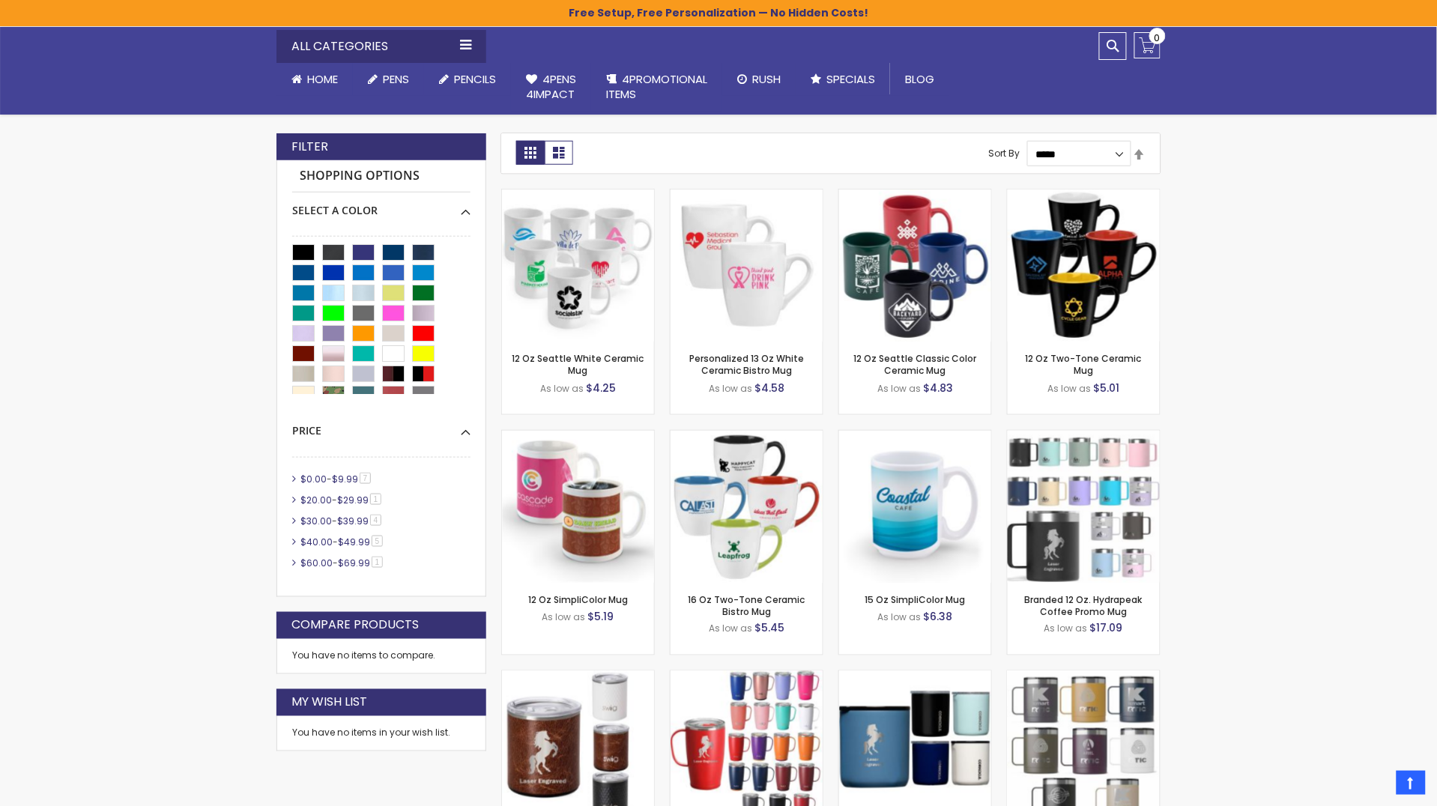
scroll to position [331, 0]
click at [602, 265] on img at bounding box center [578, 265] width 152 height 152
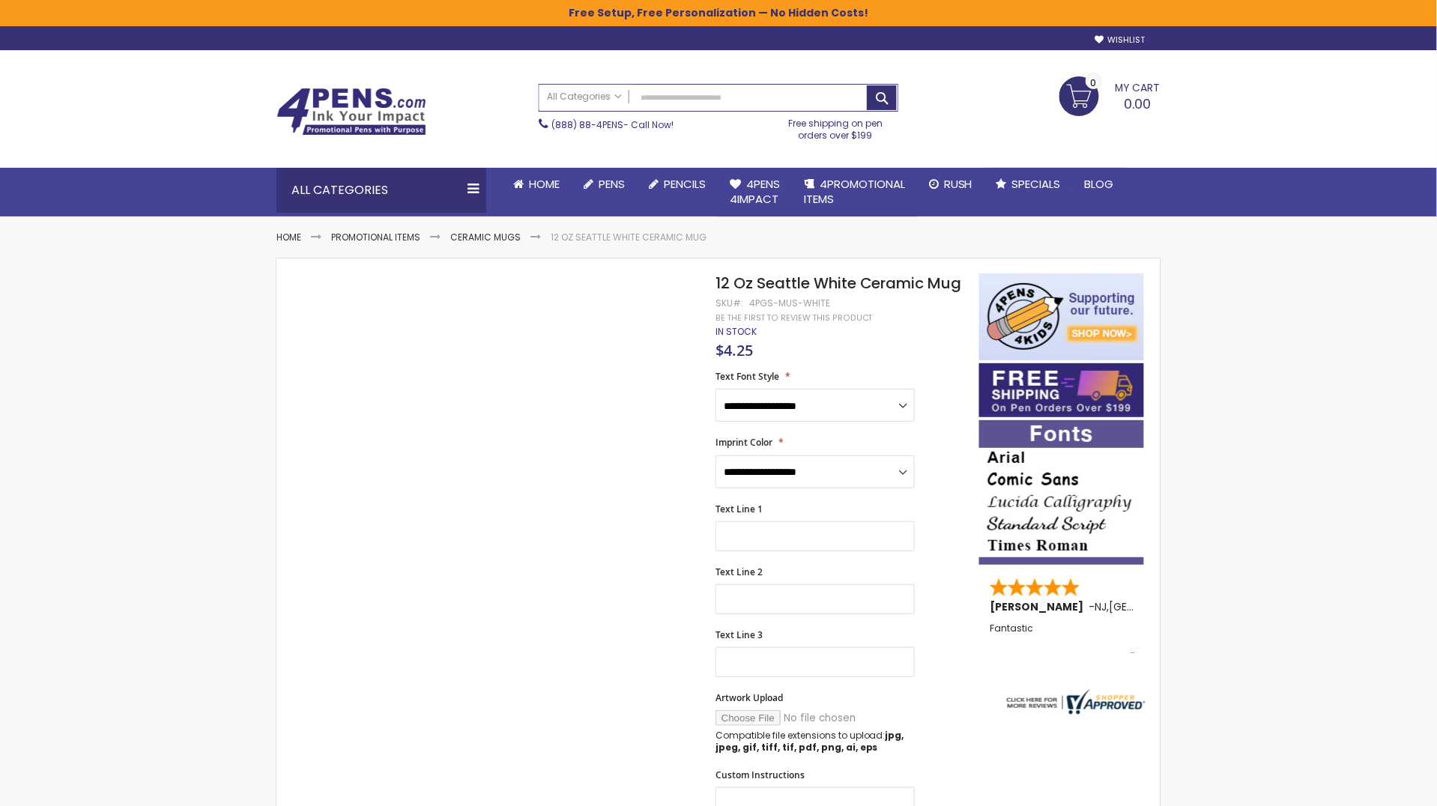
click at [784, 306] on div "4PGS-MUS-WHITE" at bounding box center [789, 303] width 81 height 12
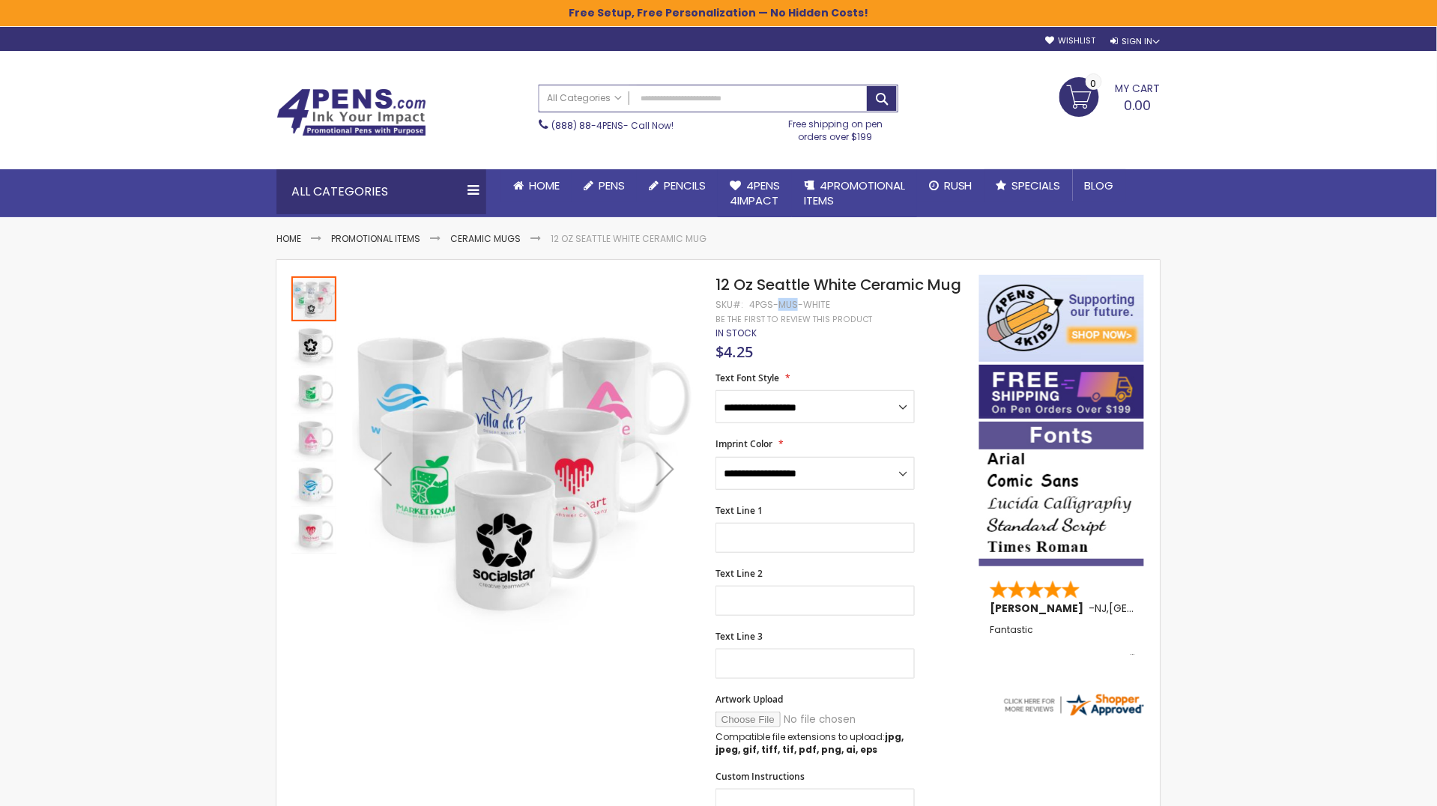
copy div "MUS"
click at [300, 334] on img "12 Oz Seattle White Ceramic Mug" at bounding box center [313, 345] width 45 height 45
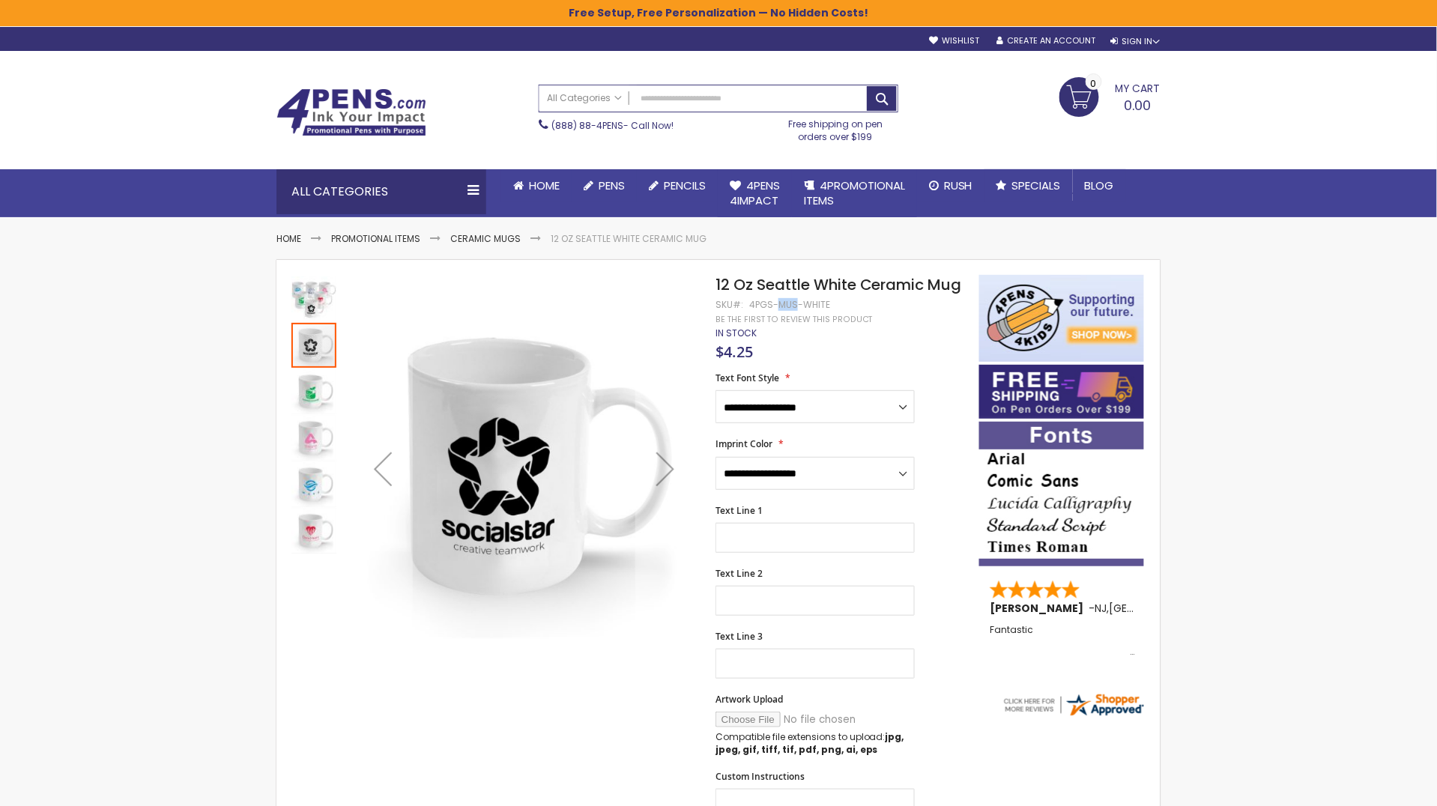
click at [317, 494] on img "12 Oz Seattle White Ceramic Mug" at bounding box center [313, 484] width 45 height 45
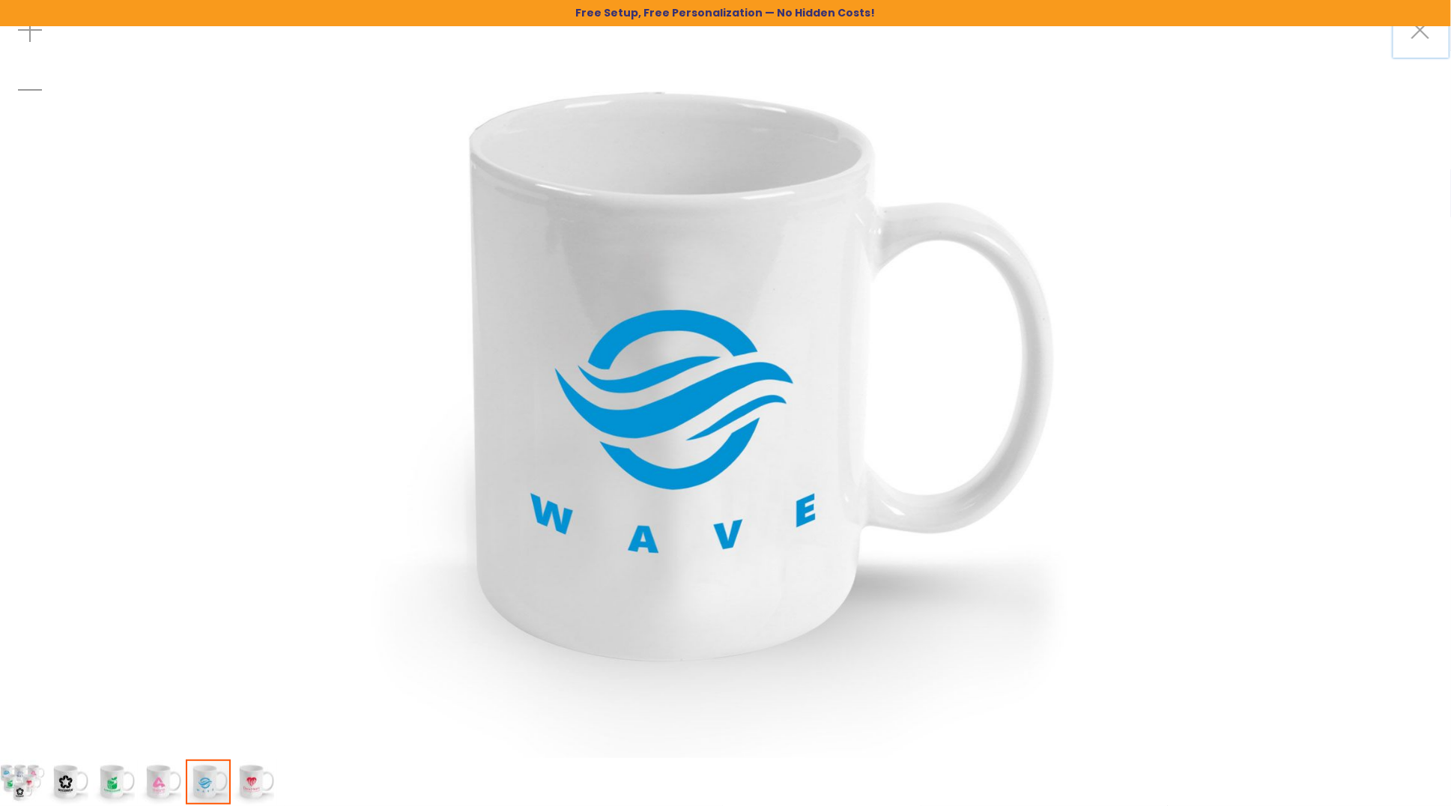
click at [1423, 73] on div at bounding box center [726, 379] width 1452 height 758
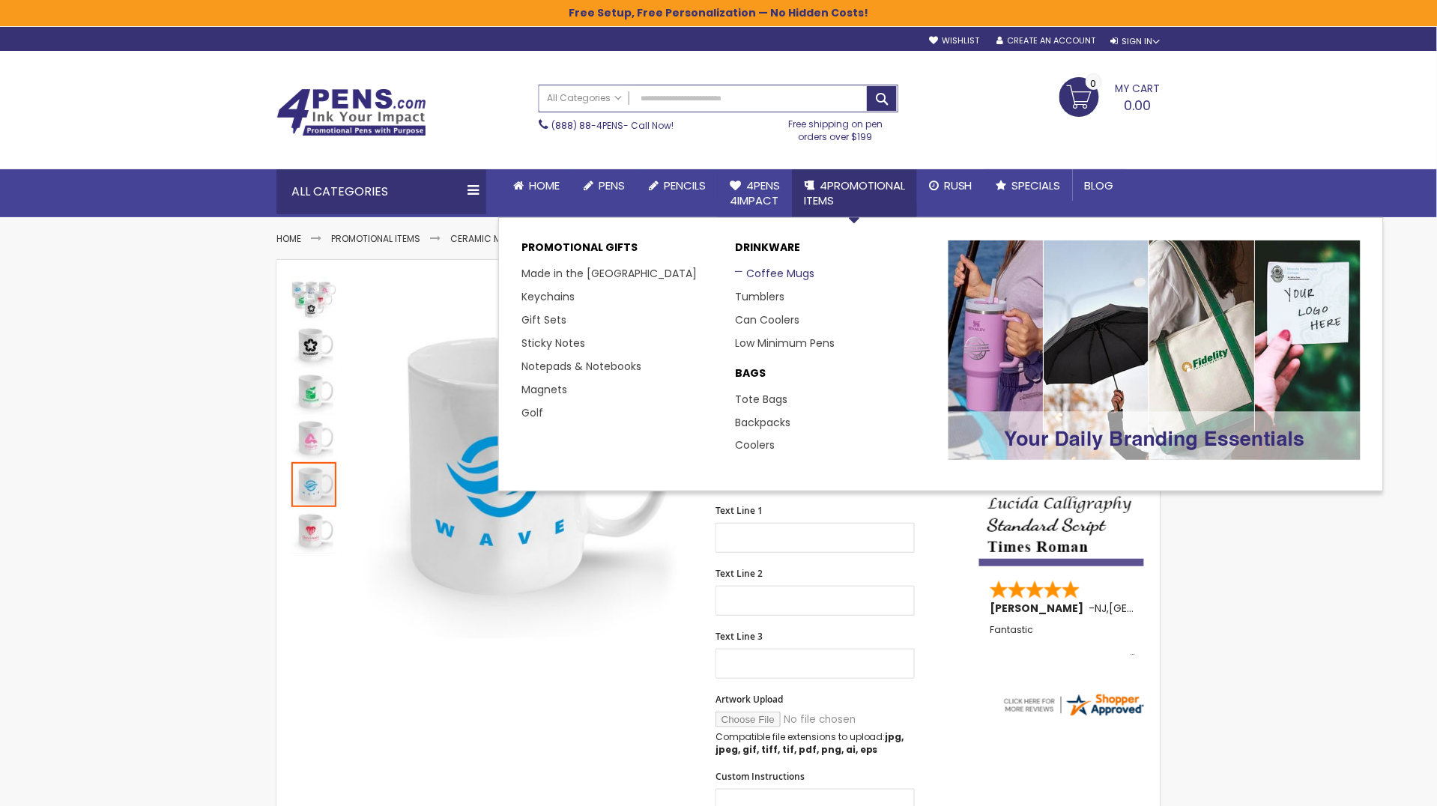
click at [772, 277] on link "Coffee Mugs" at bounding box center [774, 273] width 79 height 15
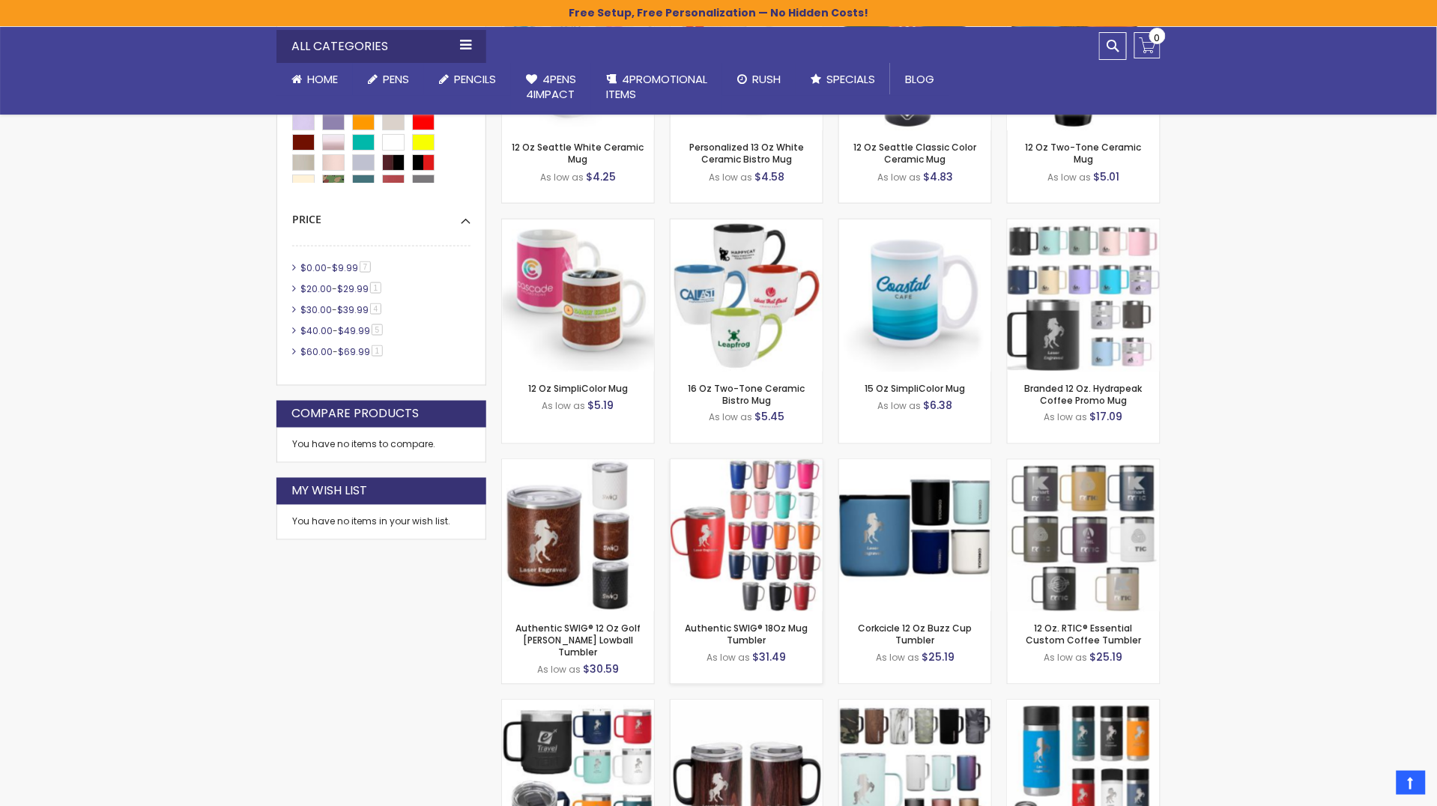
scroll to position [507, 0]
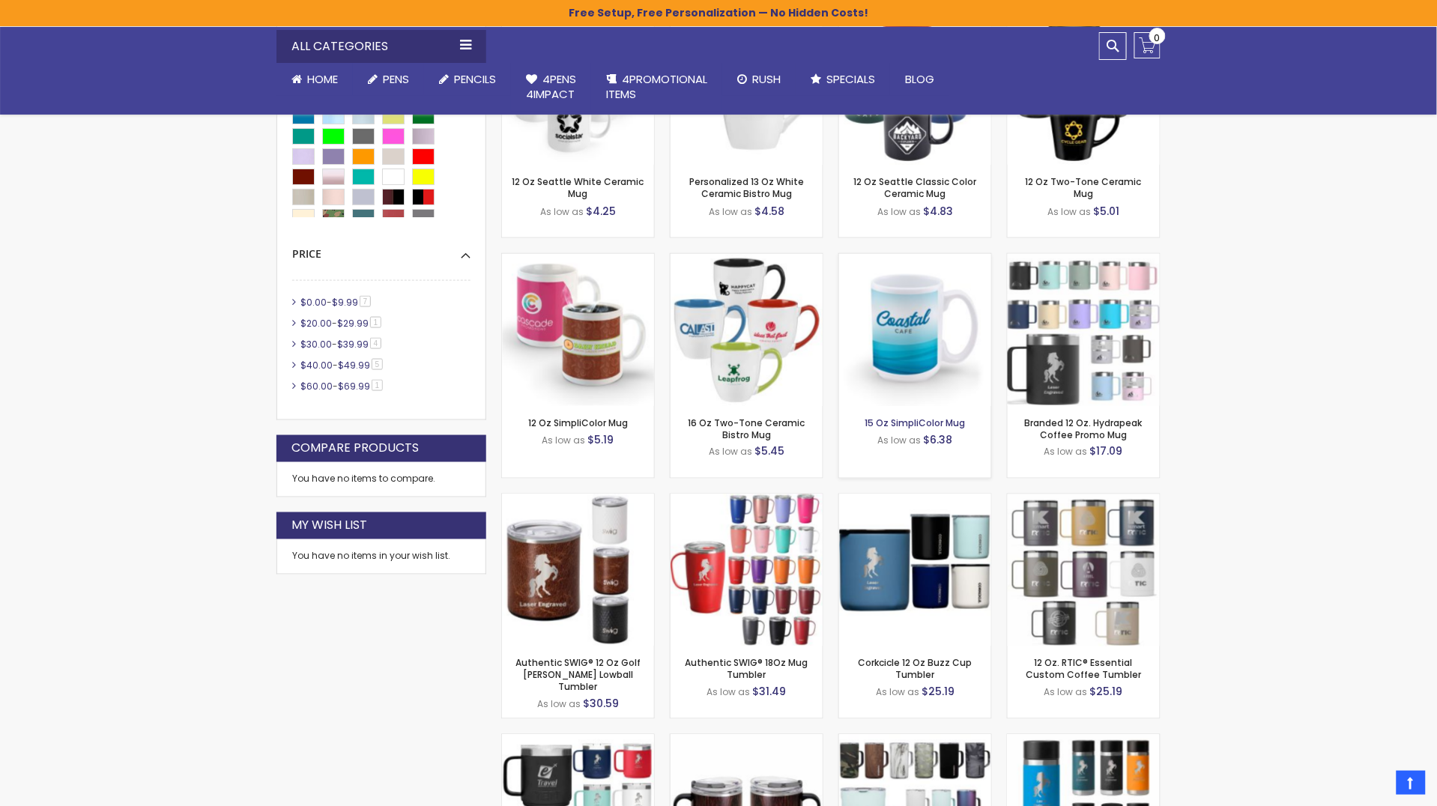
click at [930, 423] on link "15 Oz SimpliColor Mug" at bounding box center [915, 423] width 100 height 13
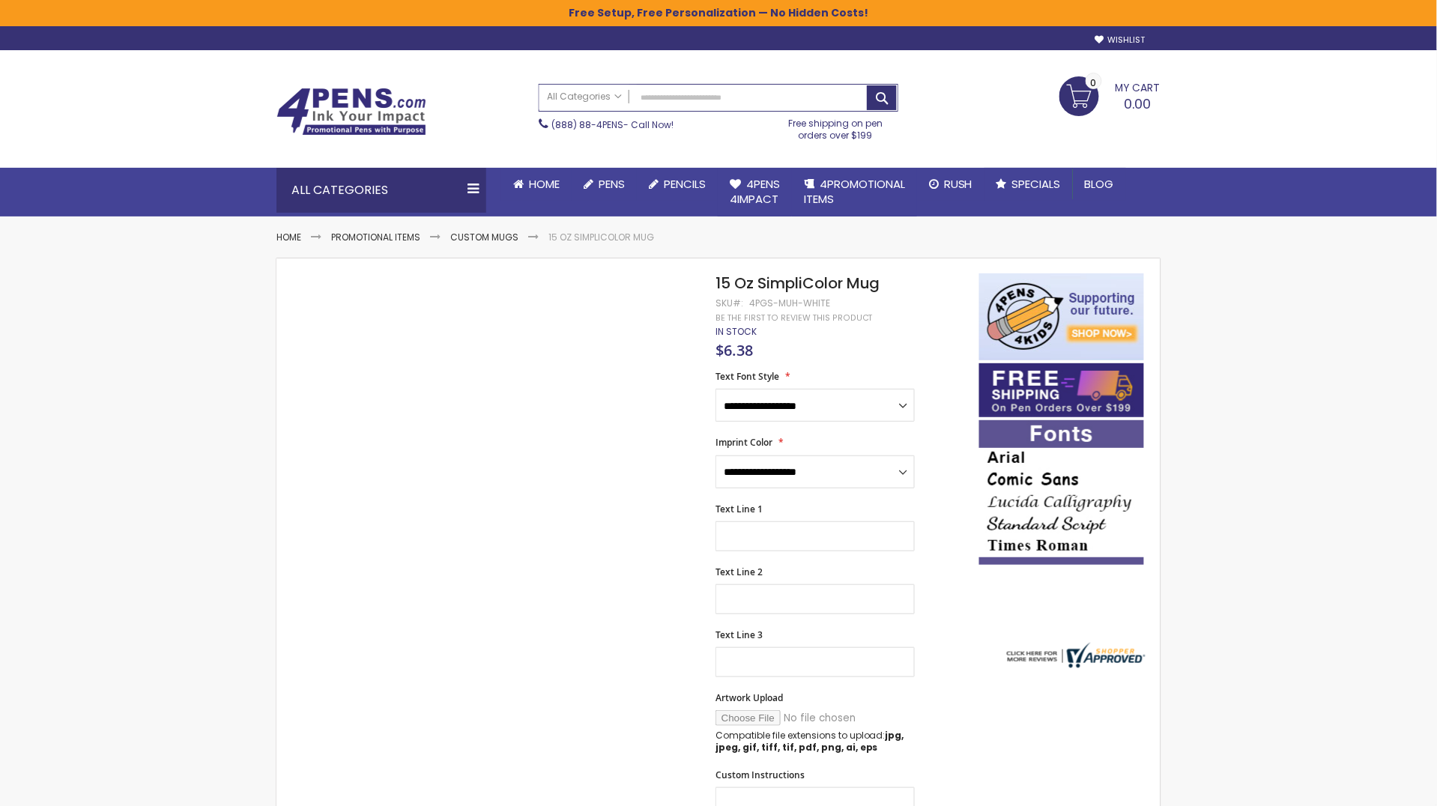
click at [782, 301] on div "4PGS-MUH-WHITE" at bounding box center [789, 303] width 81 height 12
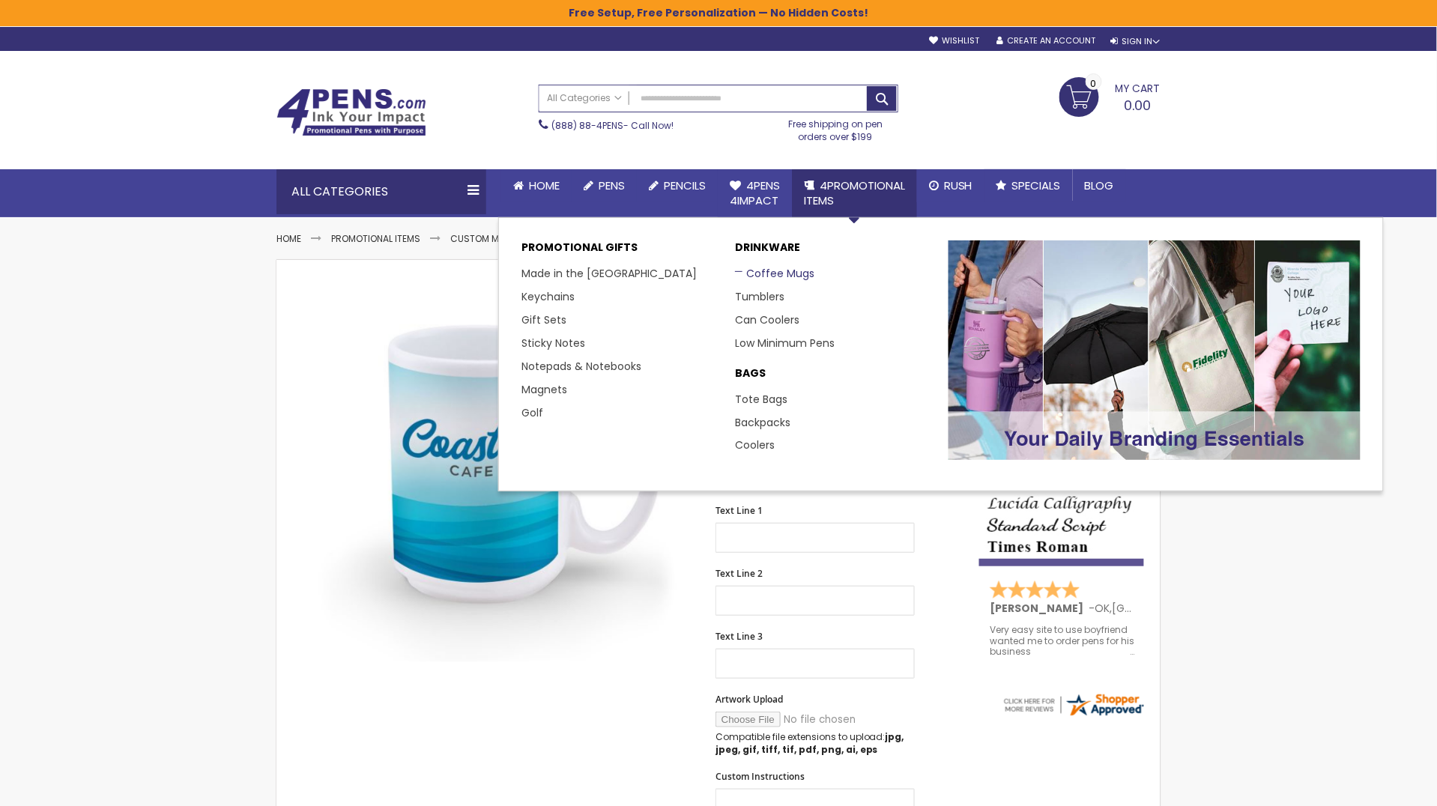
click at [785, 278] on link "Coffee Mugs" at bounding box center [774, 273] width 79 height 15
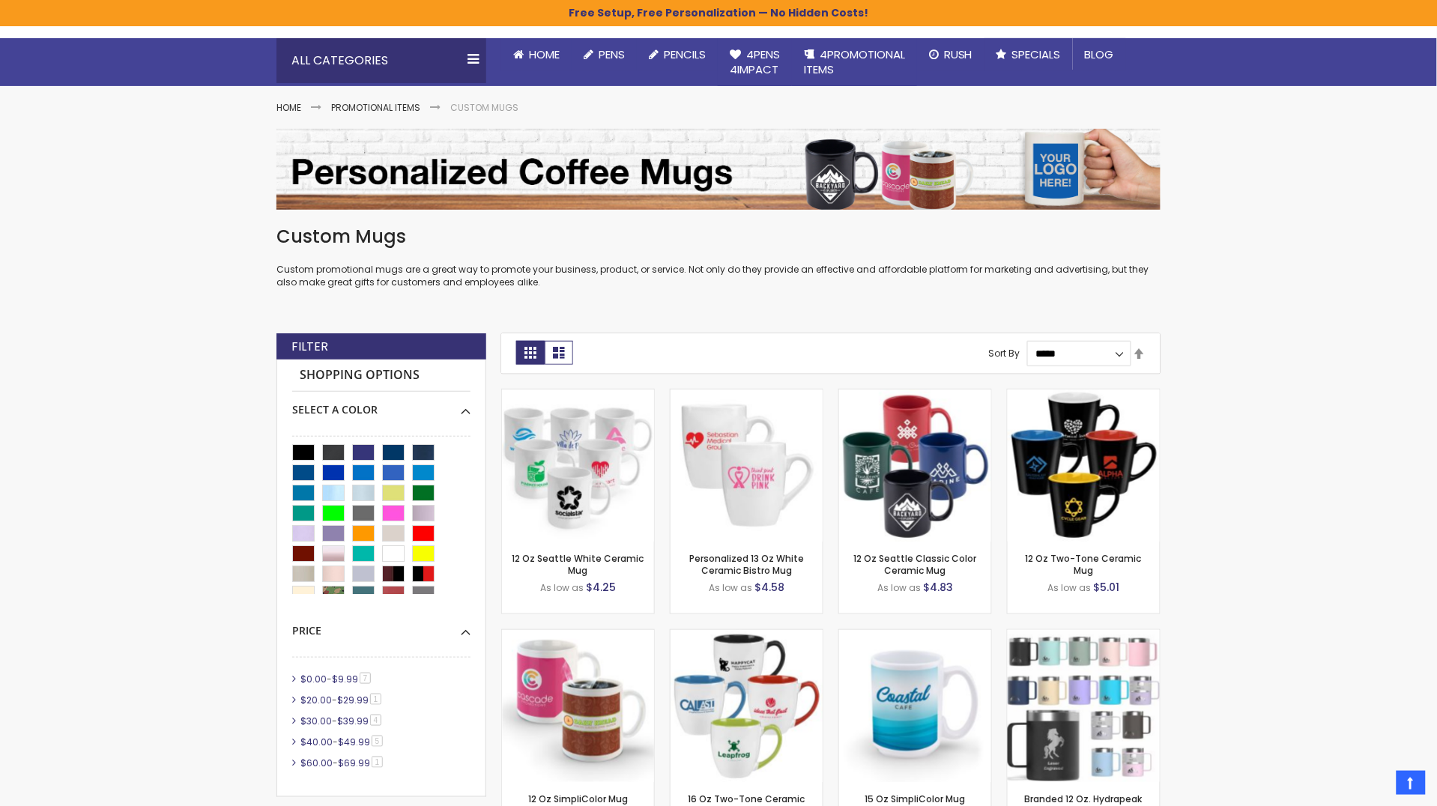
scroll to position [132, 0]
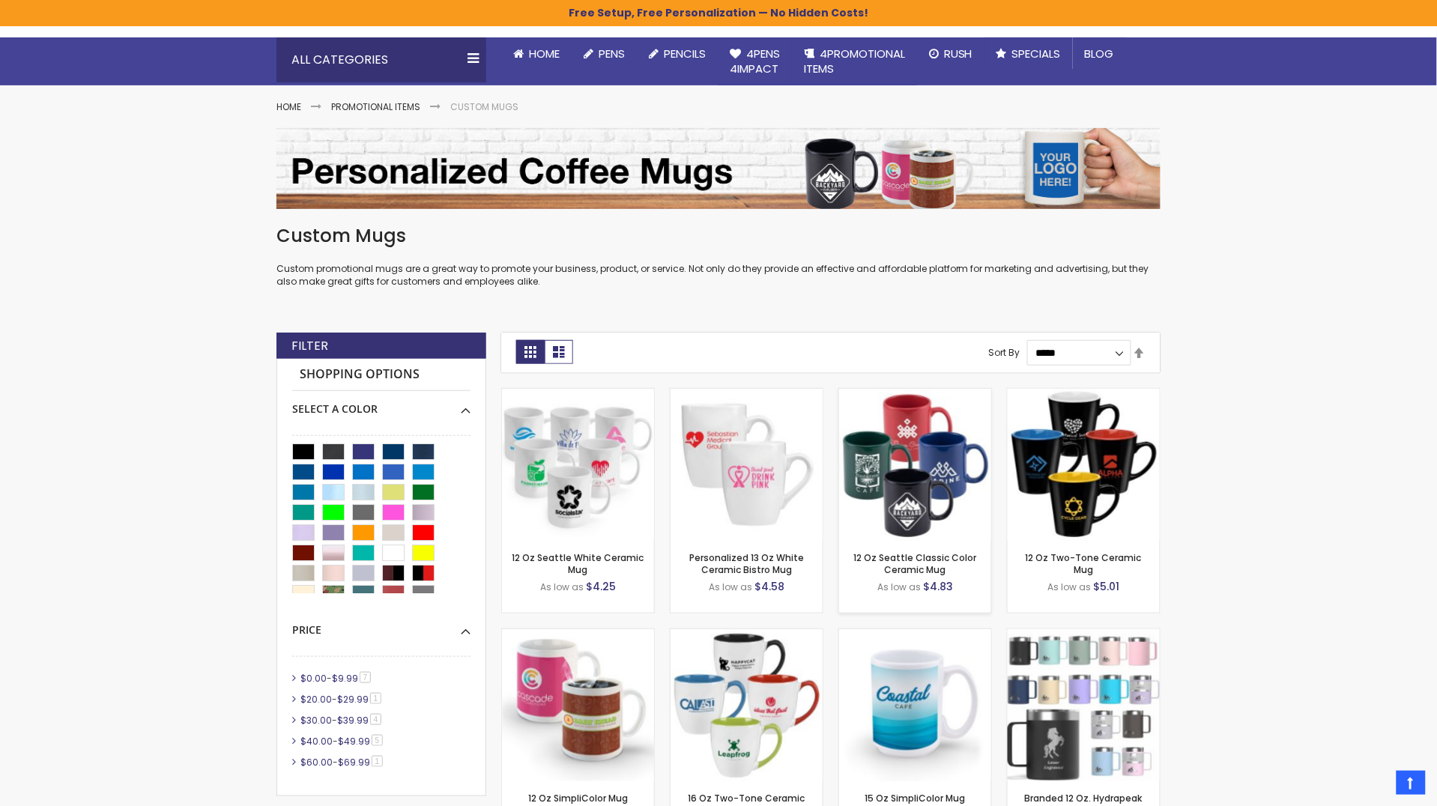
click at [946, 493] on img at bounding box center [915, 465] width 152 height 152
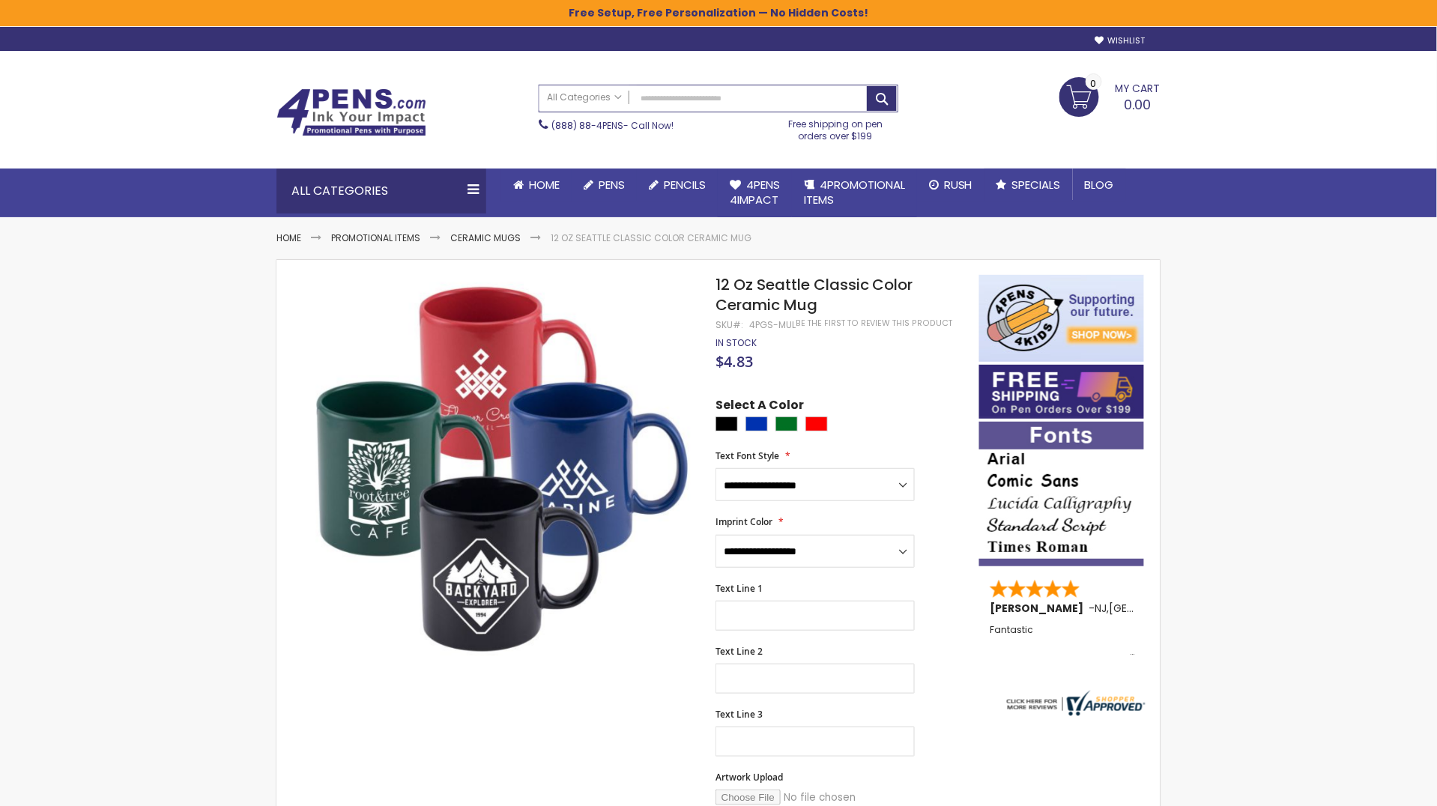
click at [780, 319] on div "4PGS-MUL" at bounding box center [772, 325] width 46 height 12
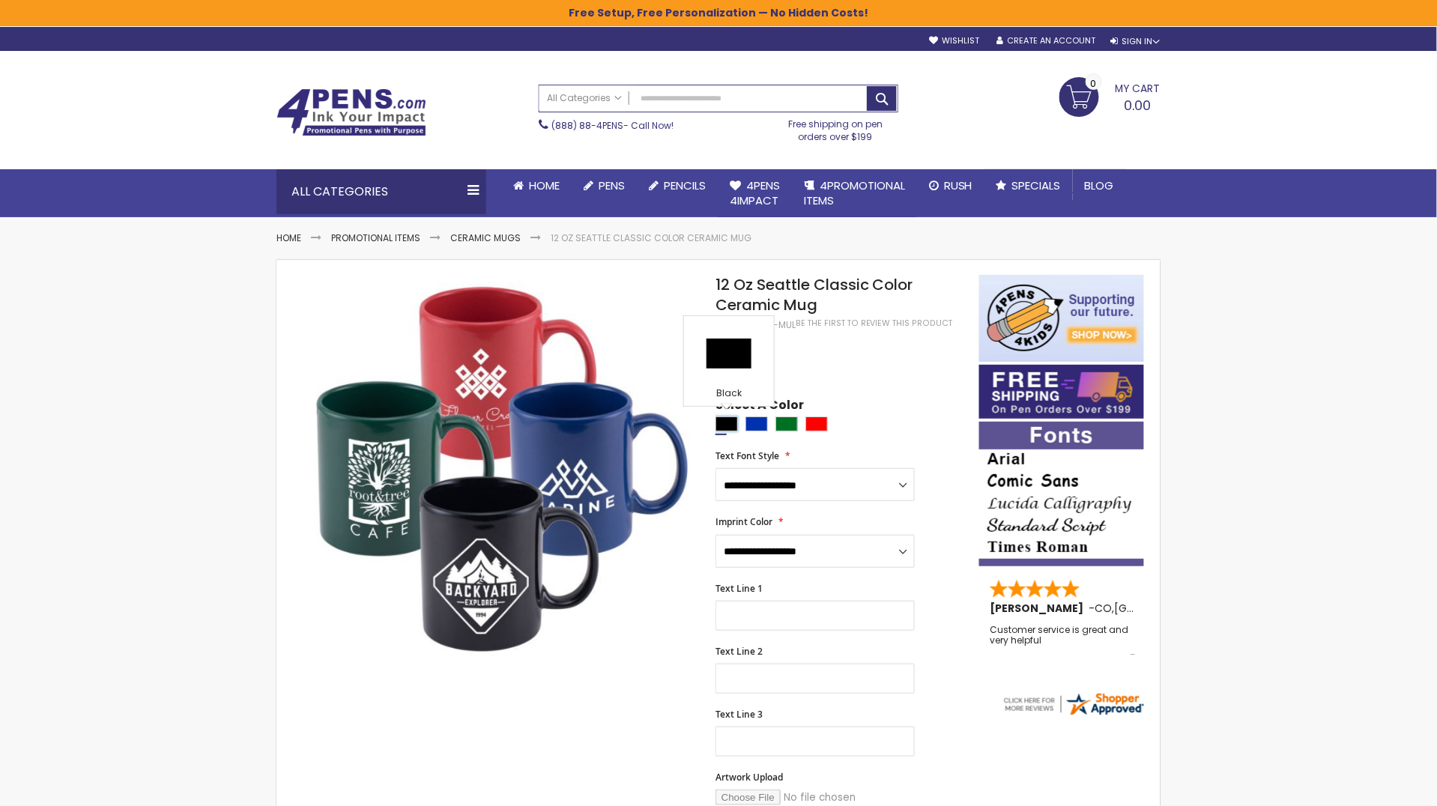
click at [735, 422] on div "Black" at bounding box center [726, 424] width 22 height 15
type input "****"
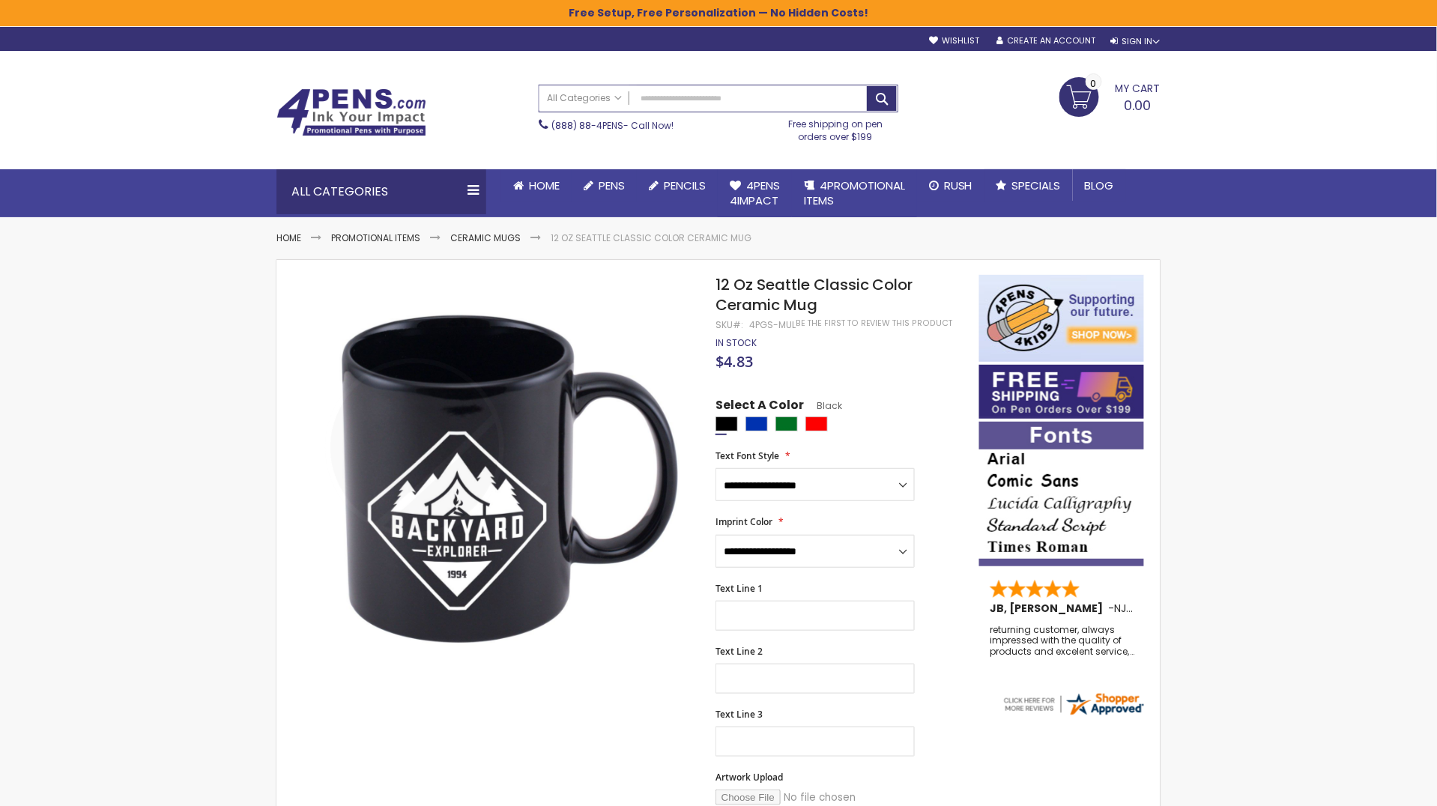
click at [420, 449] on div at bounding box center [500, 469] width 389 height 389
click at [360, 108] on img at bounding box center [351, 112] width 150 height 48
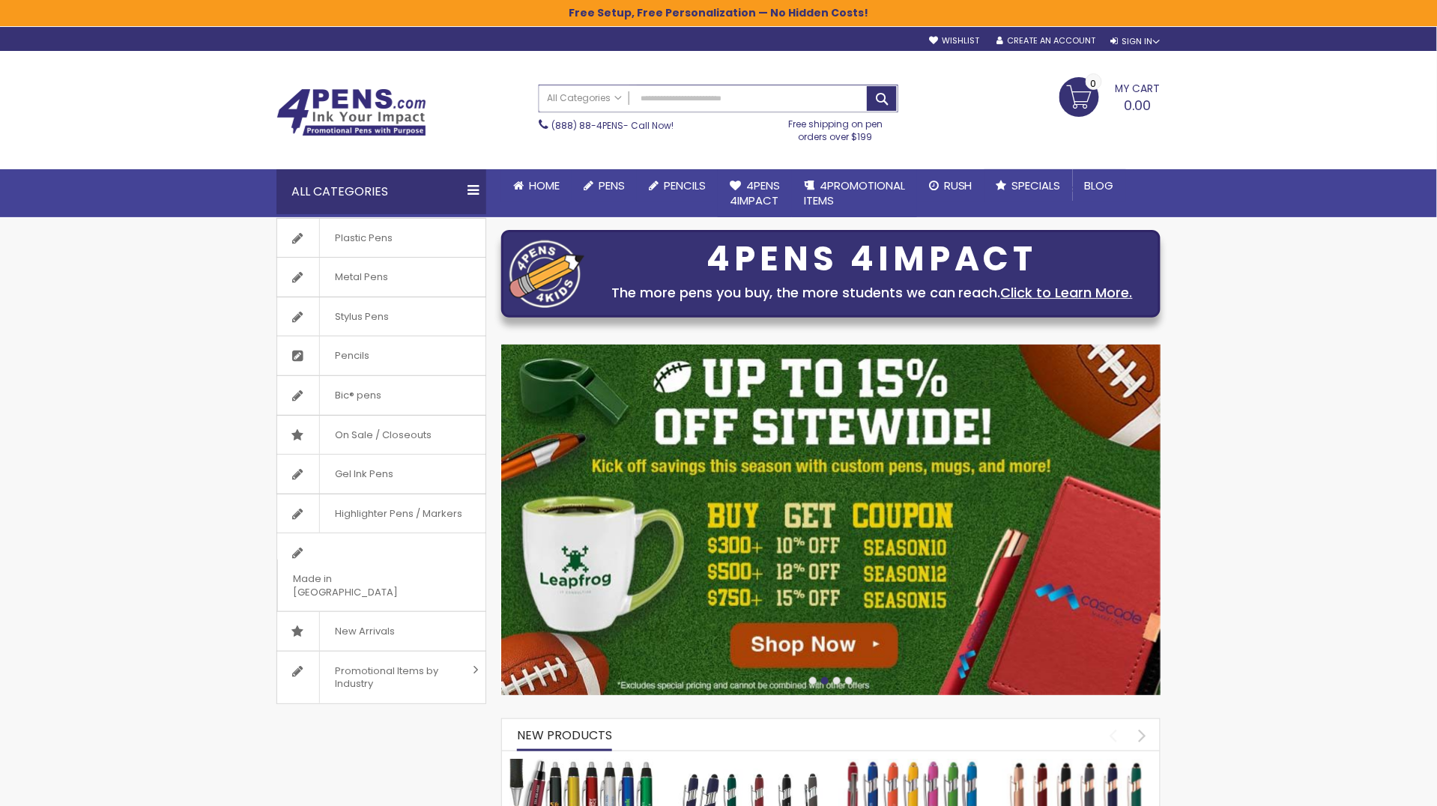
click at [784, 88] on input "Search" at bounding box center [718, 98] width 358 height 26
type input "*"
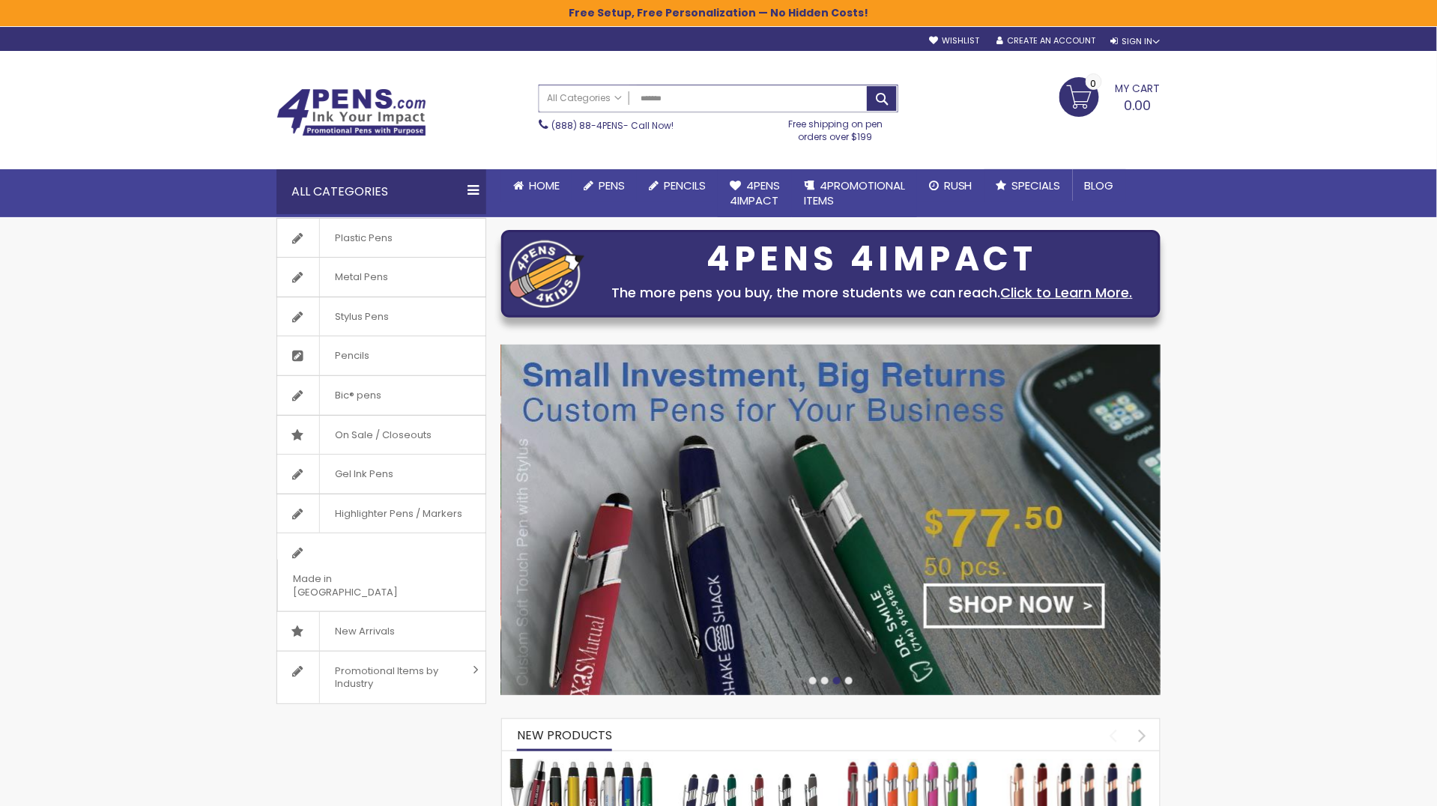
type input "********"
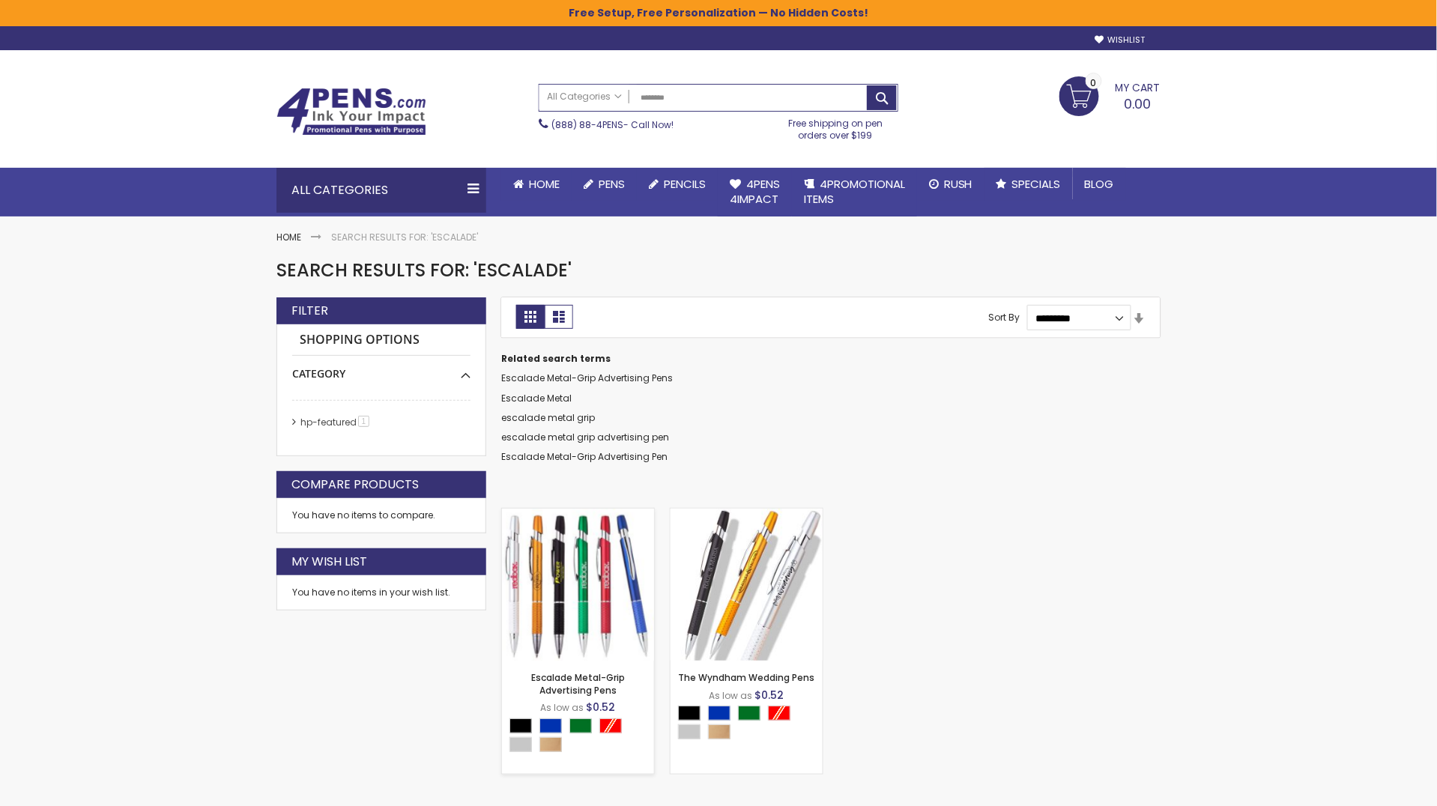
click at [574, 574] on img at bounding box center [578, 585] width 152 height 152
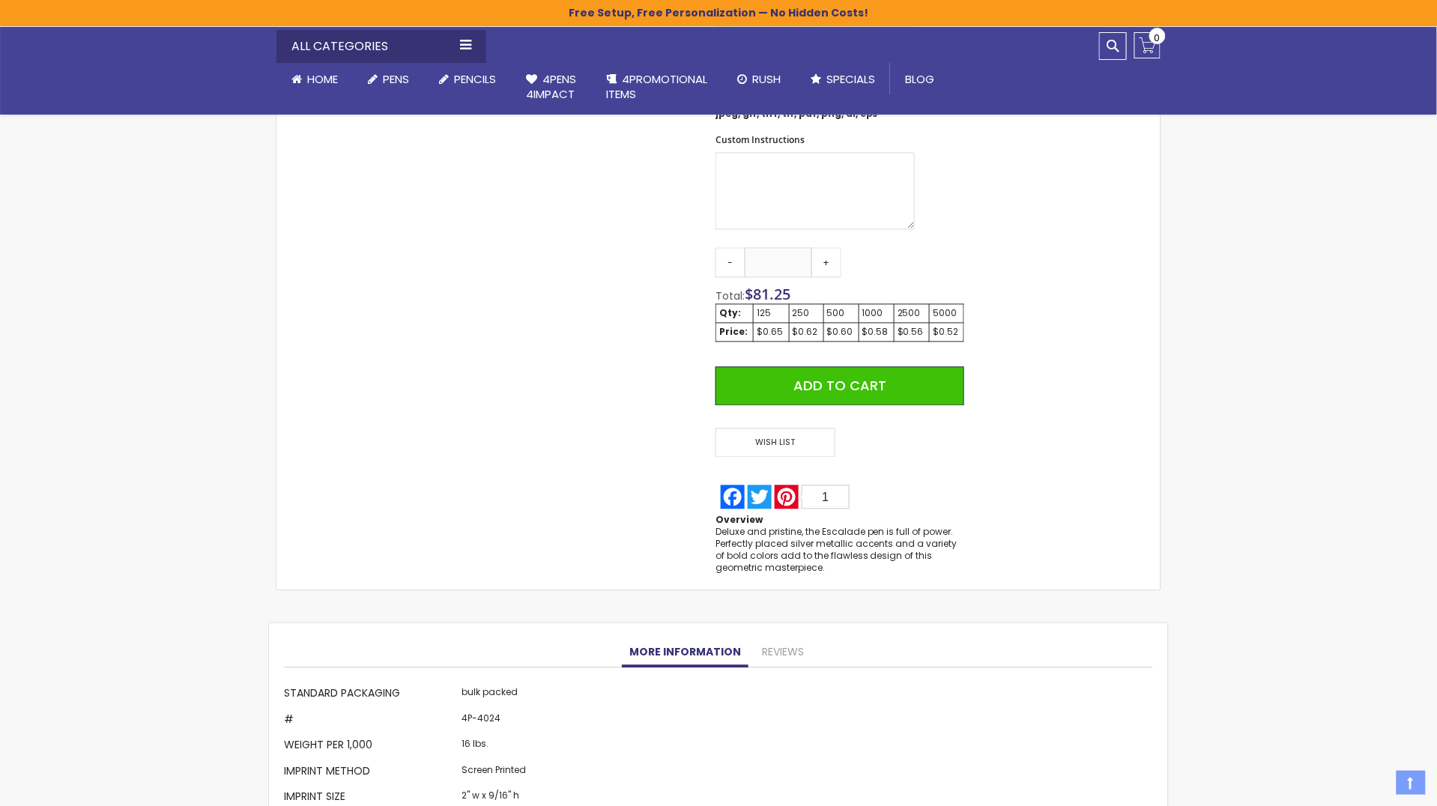
scroll to position [945, 0]
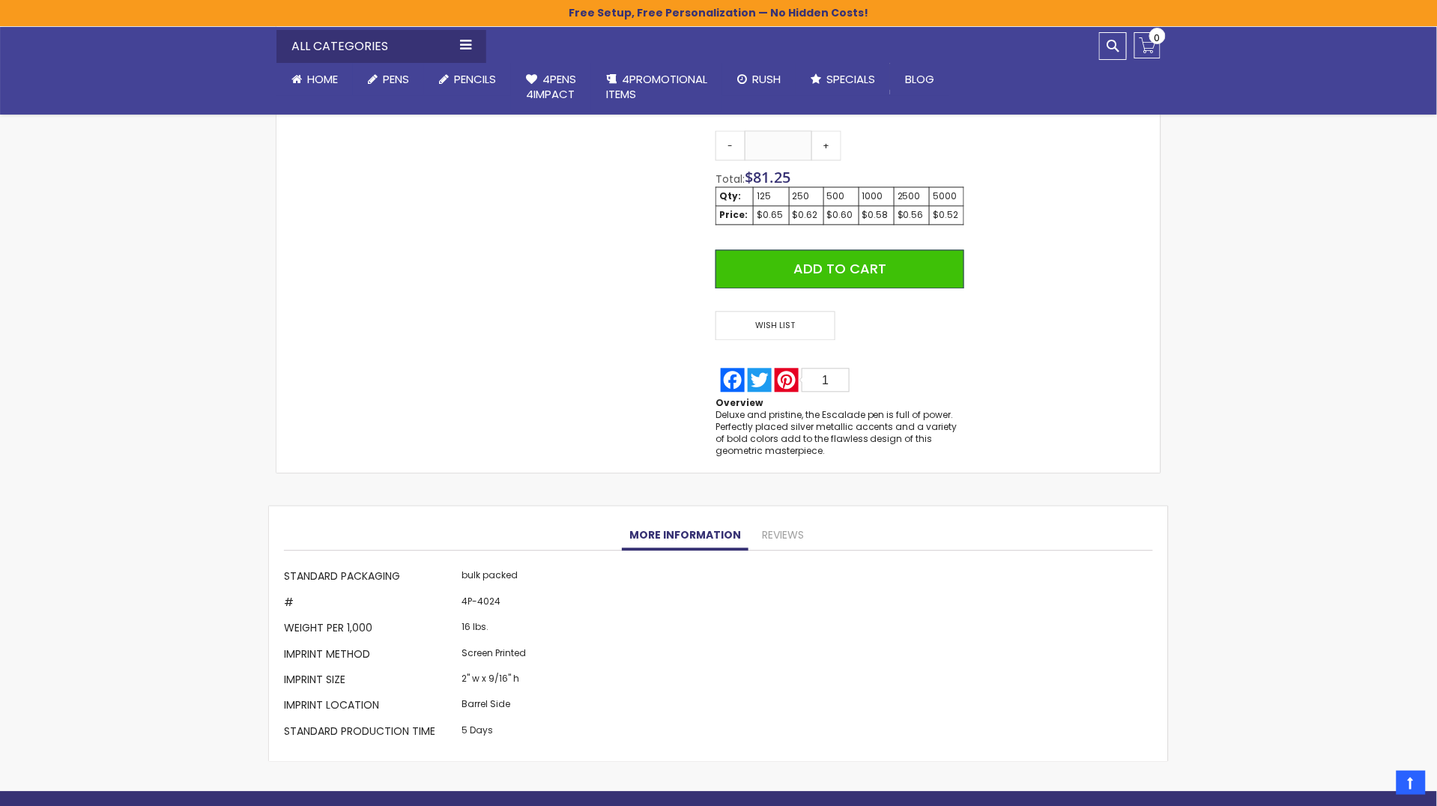
click at [491, 601] on td "4P-4024" at bounding box center [494, 604] width 72 height 25
copy td "4024"
click at [762, 458] on div "Deluxe and pristine, the Escalade pen is full of power. Perfectly placed silver…" at bounding box center [839, 434] width 249 height 49
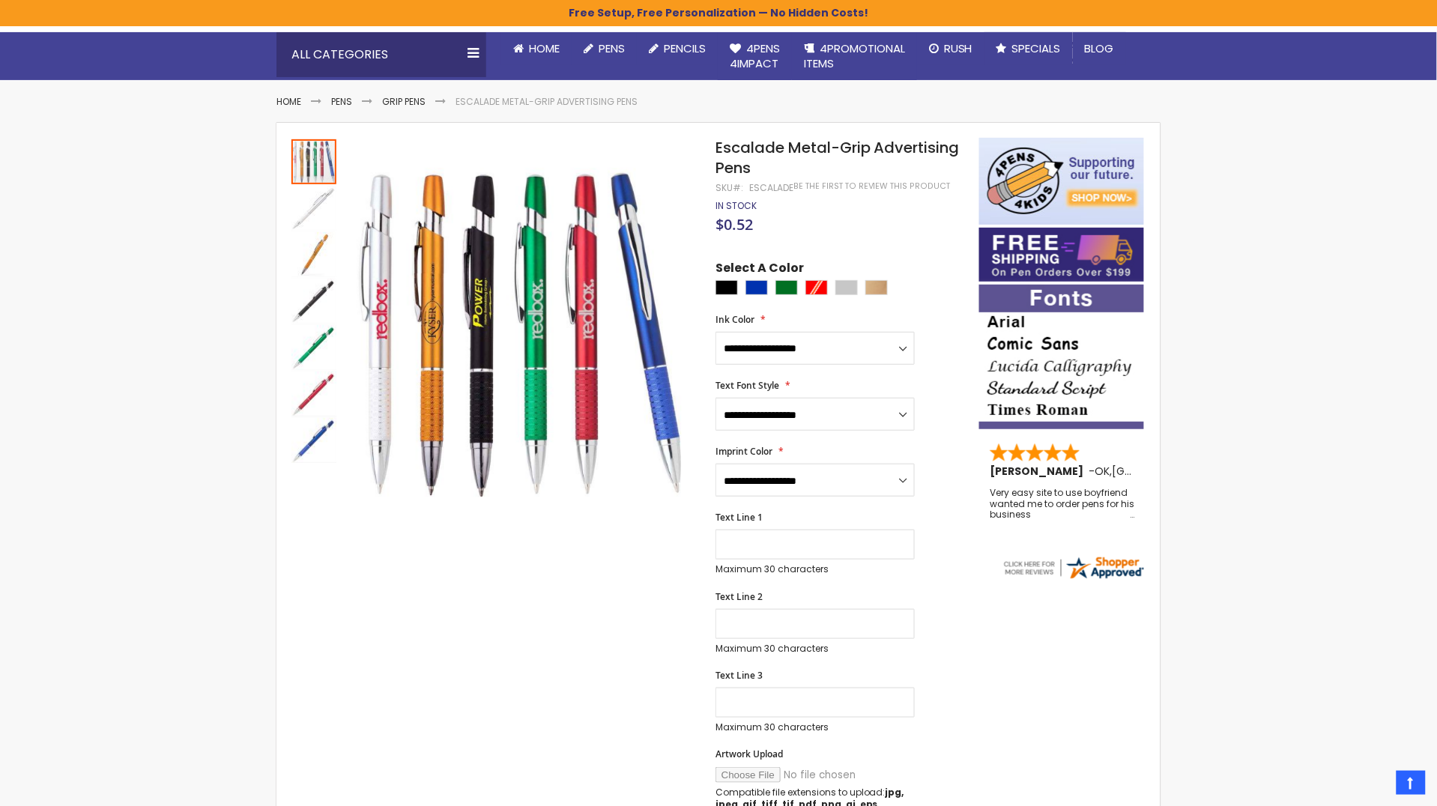
scroll to position [0, 0]
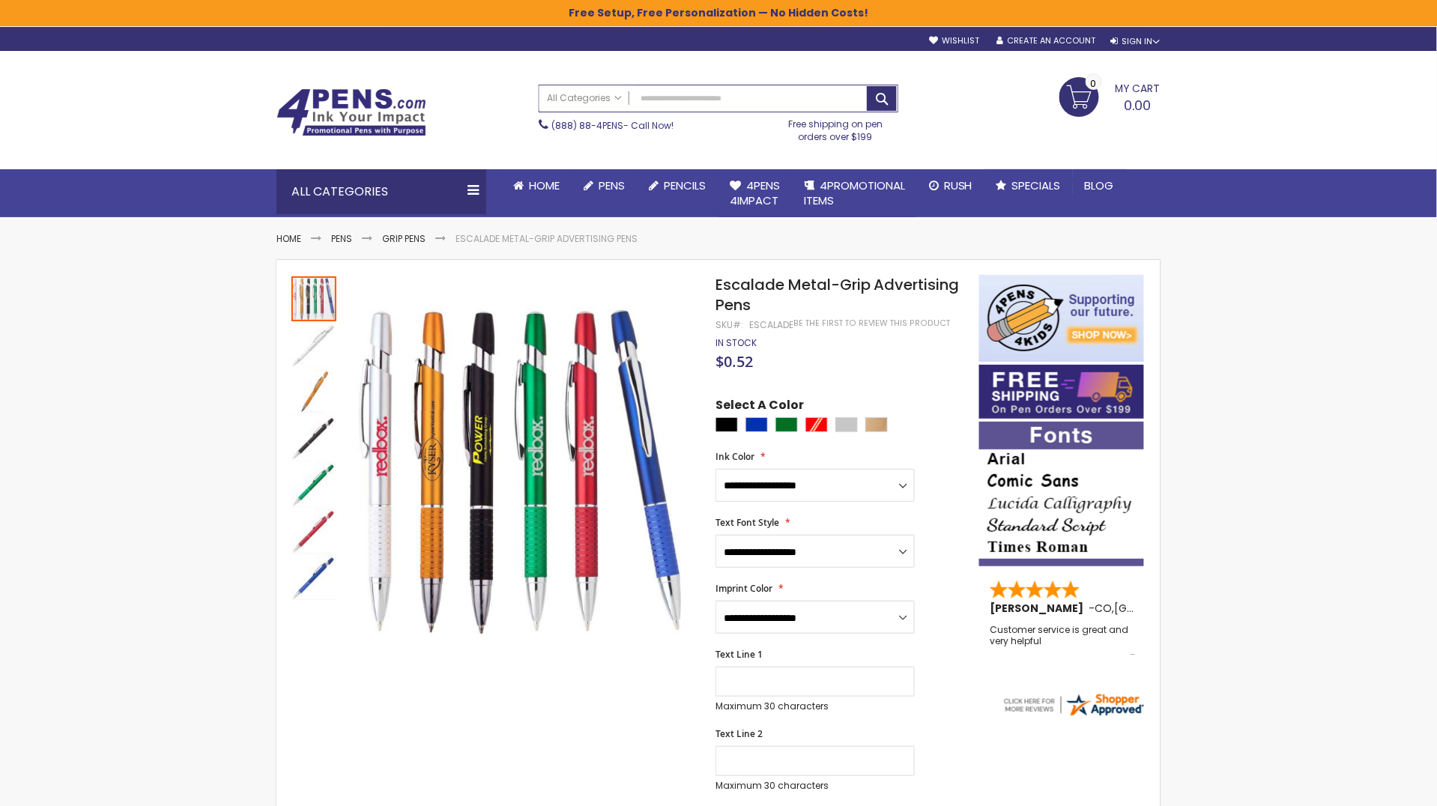
click at [760, 329] on div "Escalade" at bounding box center [771, 325] width 44 height 12
copy div "Escalade"
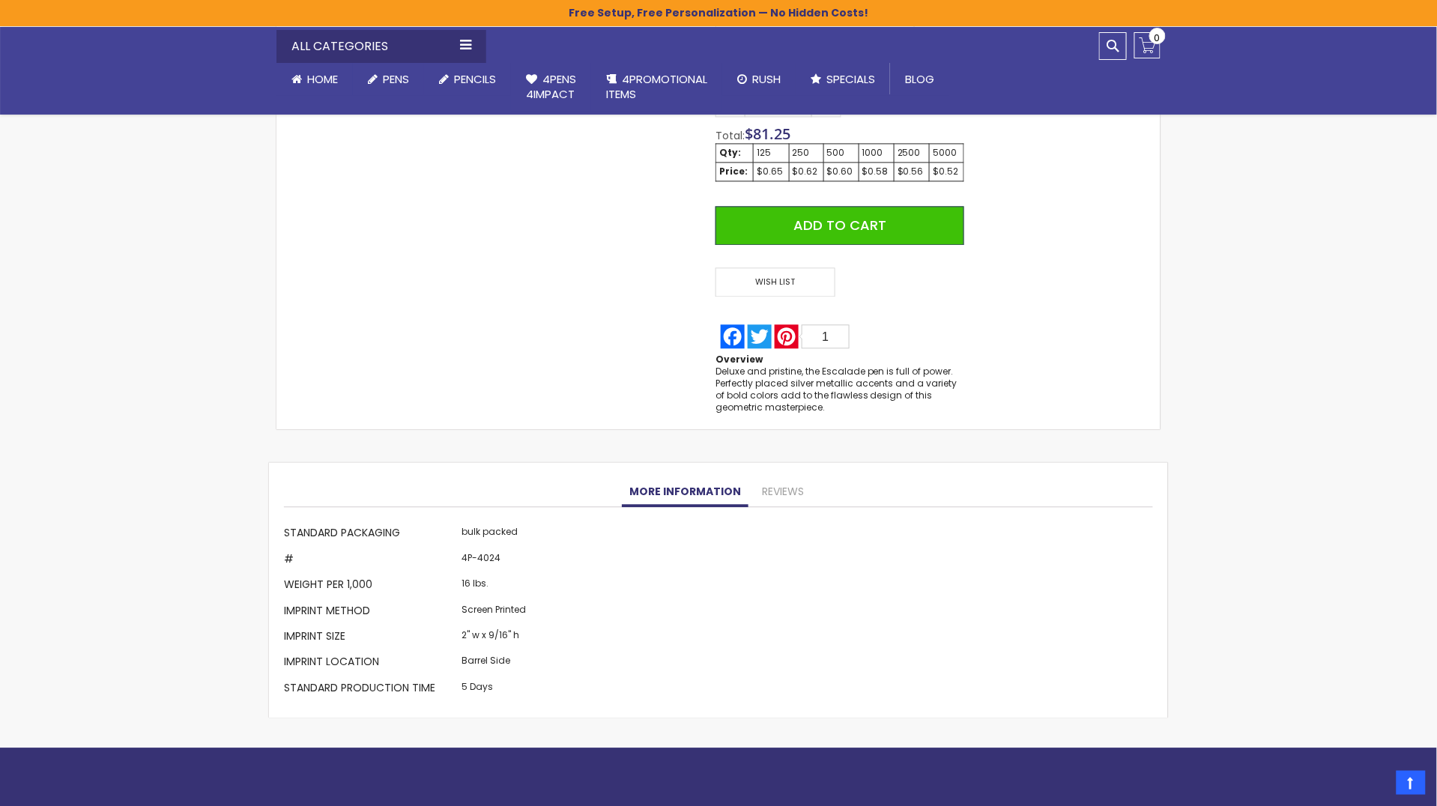
scroll to position [1056, 0]
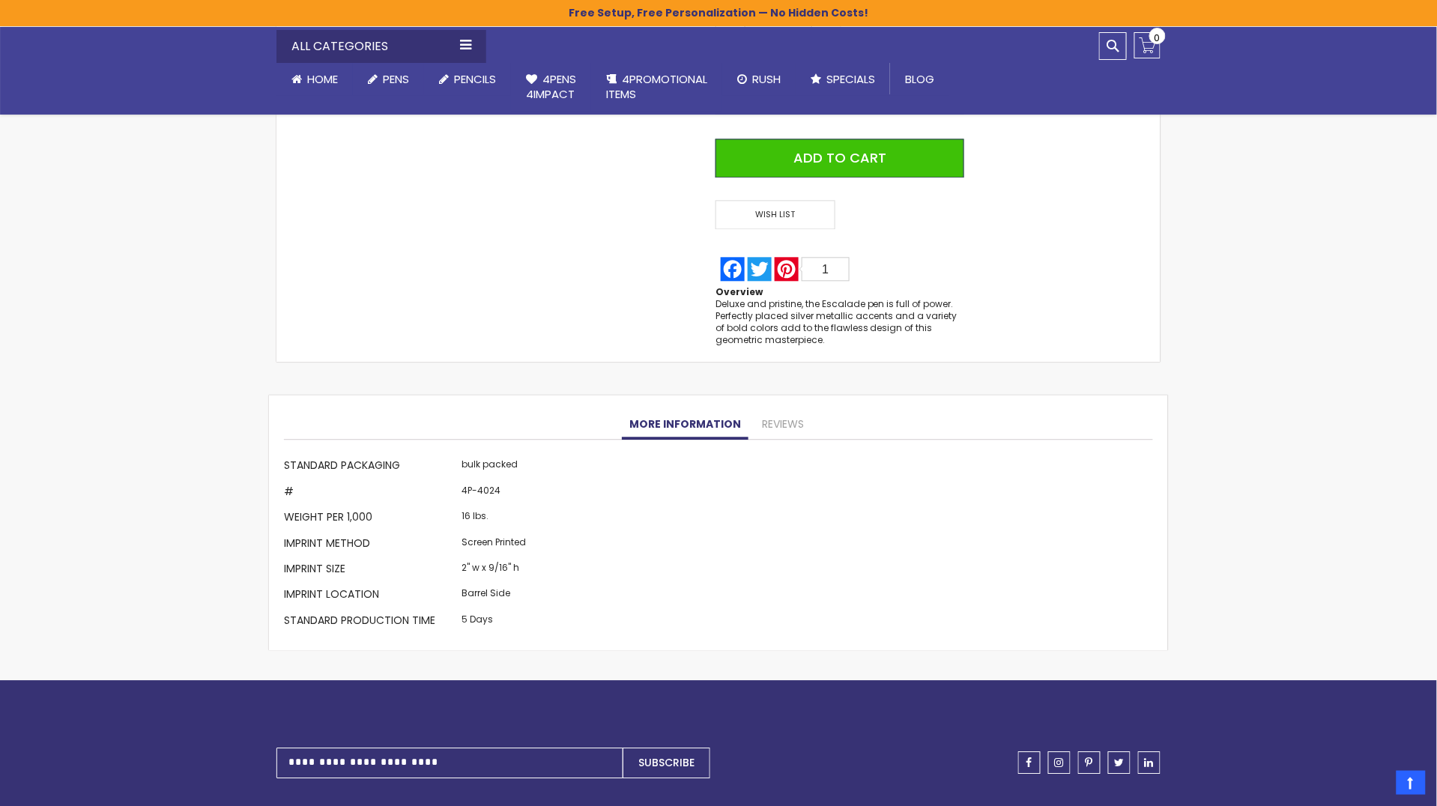
click at [799, 321] on div "Deluxe and pristine, the Escalade pen is full of power. Perfectly placed silver…" at bounding box center [839, 322] width 249 height 49
copy div "Deluxe and pristine, the Escalade pen is full of power. Perfectly placed silver…"
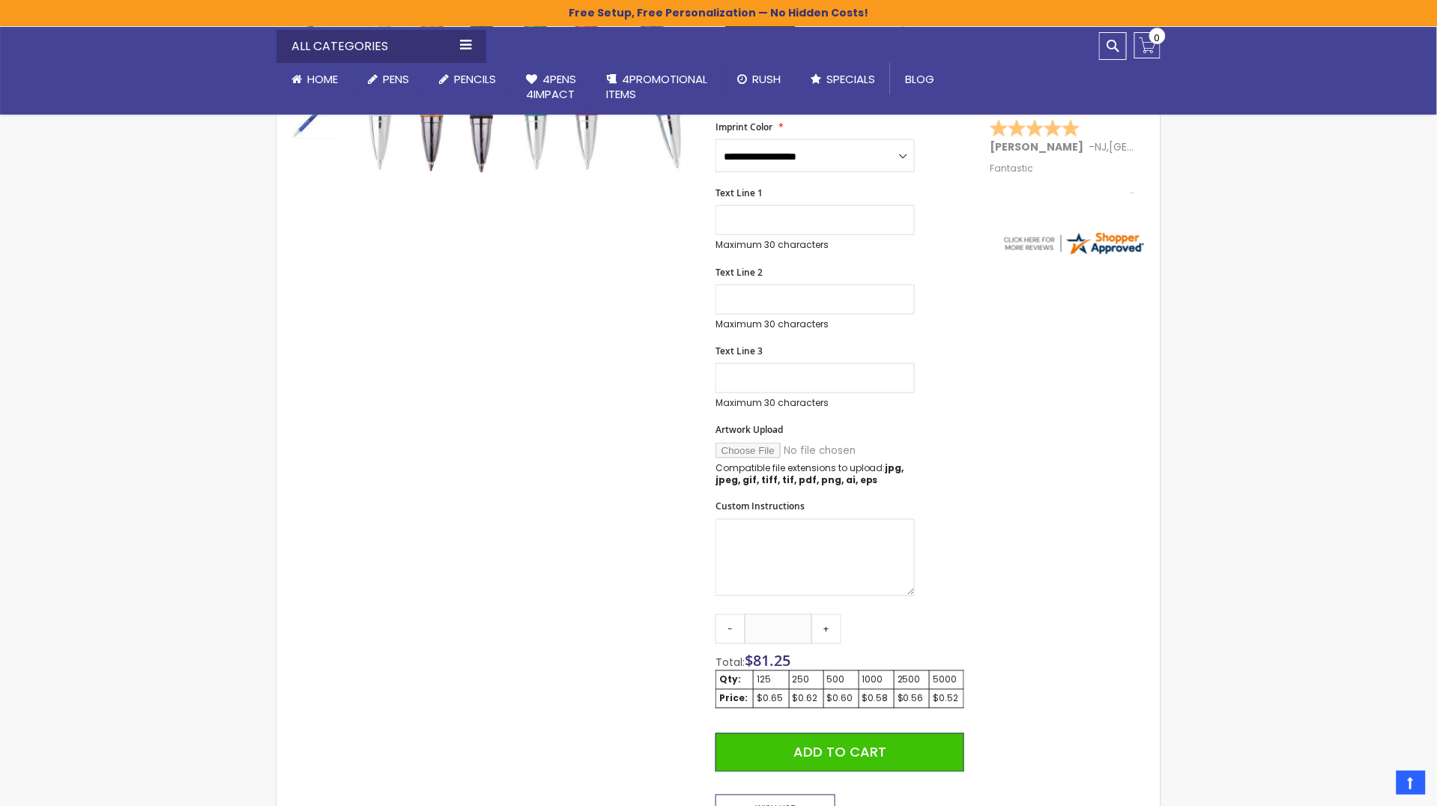
scroll to position [0, 0]
